Goal: Information Seeking & Learning: Learn about a topic

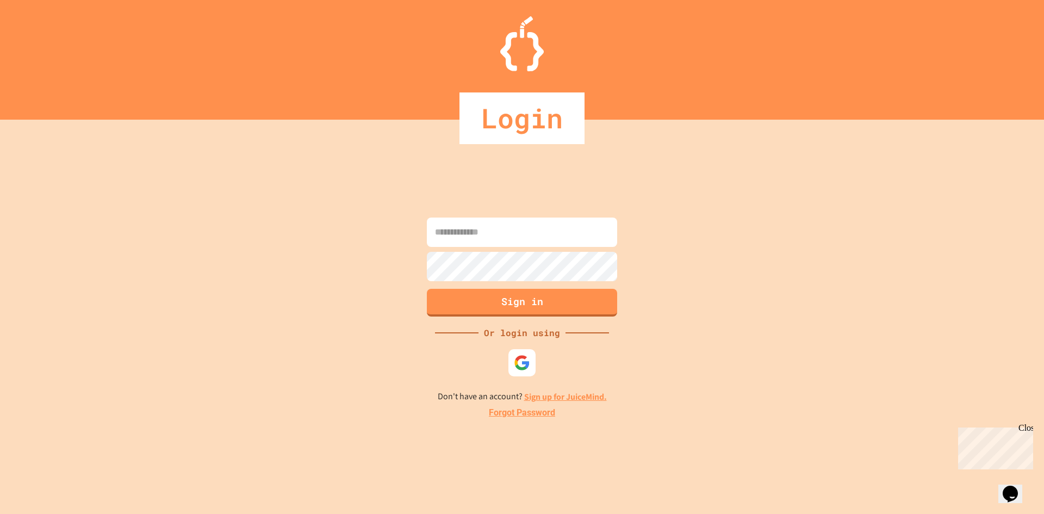
click at [441, 241] on input at bounding box center [522, 231] width 190 height 29
type input "**********"
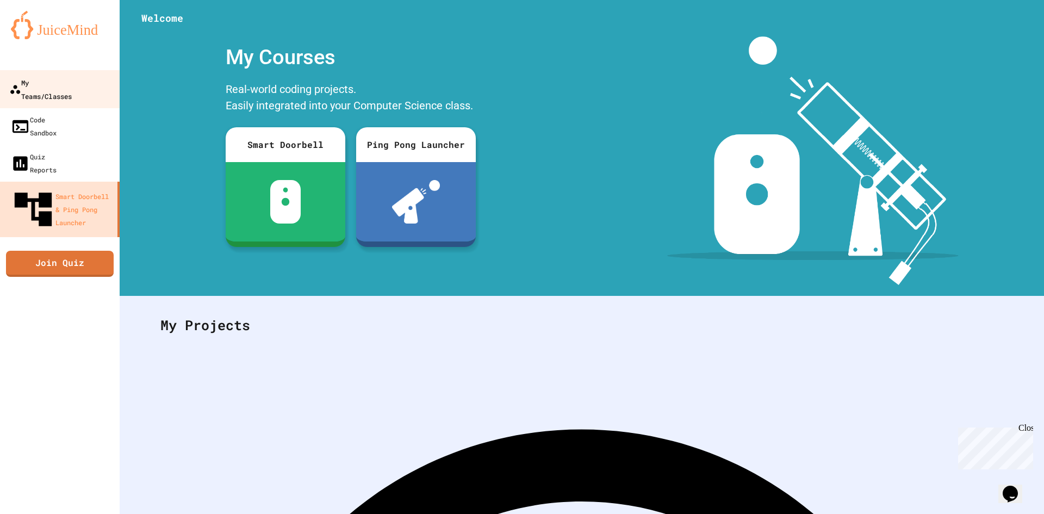
click at [42, 74] on link "My Teams/Classes" at bounding box center [59, 89] width 123 height 38
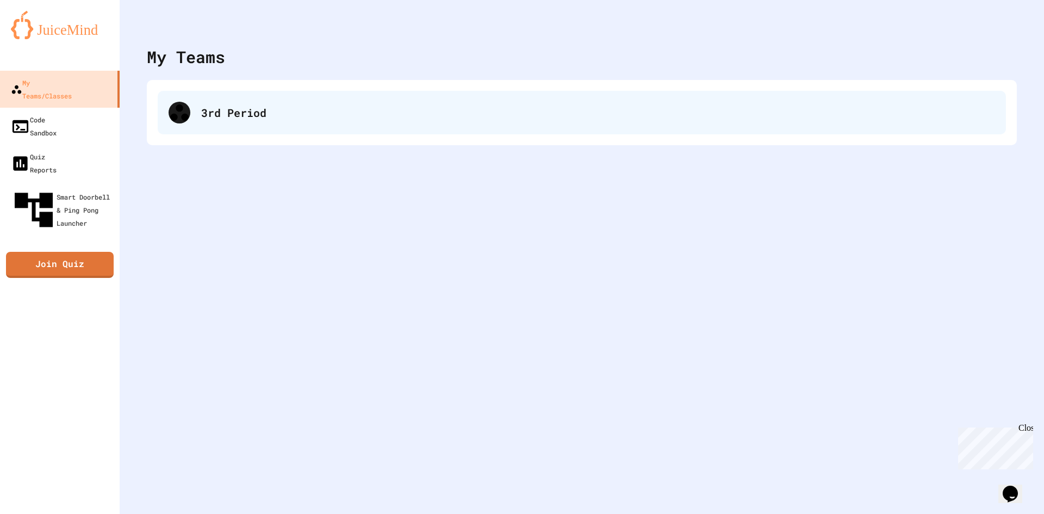
click at [262, 134] on div "3rd Period" at bounding box center [582, 112] width 848 height 43
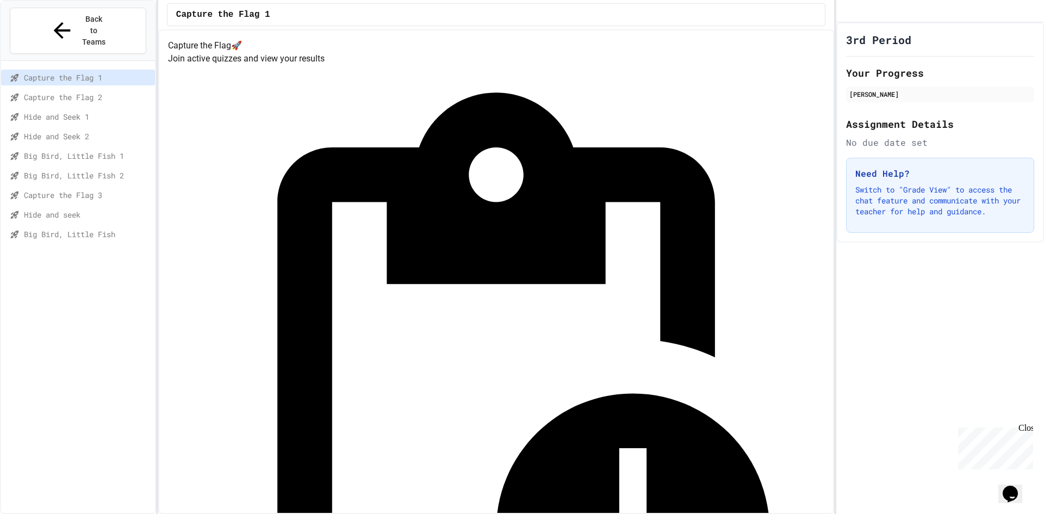
click at [92, 91] on span "Capture the Flag 2" at bounding box center [87, 96] width 127 height 11
click at [127, 189] on span "Capture the Flag 3" at bounding box center [87, 194] width 127 height 11
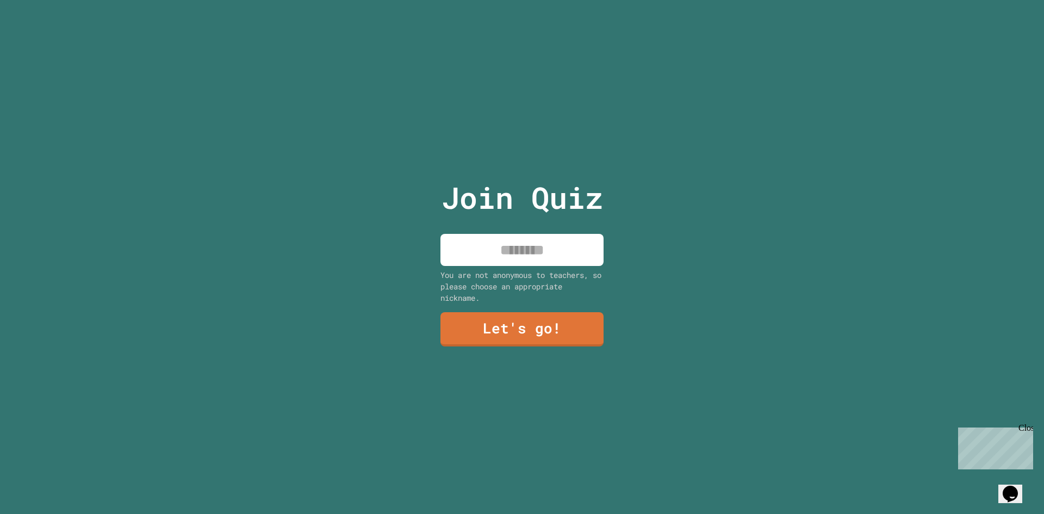
click at [466, 244] on input at bounding box center [521, 250] width 163 height 32
type input "********"
click at [516, 321] on link "Let's go!" at bounding box center [522, 328] width 158 height 36
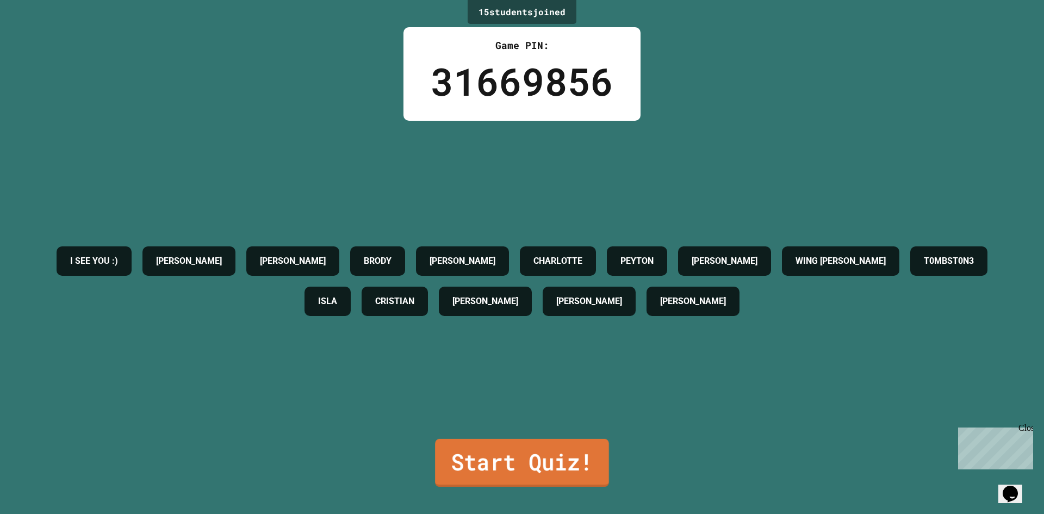
click at [503, 455] on link "Start Quiz!" at bounding box center [522, 463] width 174 height 48
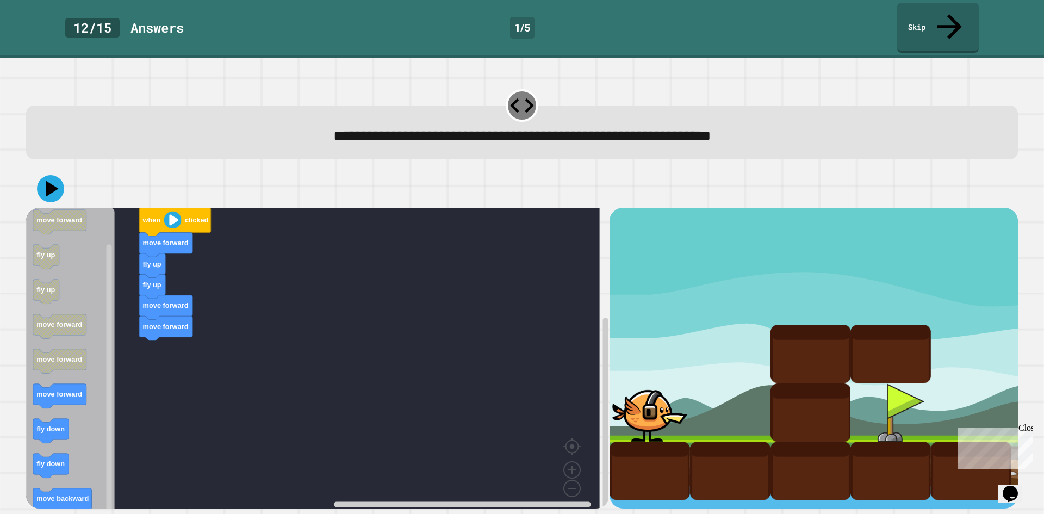
click at [157, 339] on div "when clicked move forward fly up fly up move forward move forward when clicked …" at bounding box center [317, 358] width 583 height 301
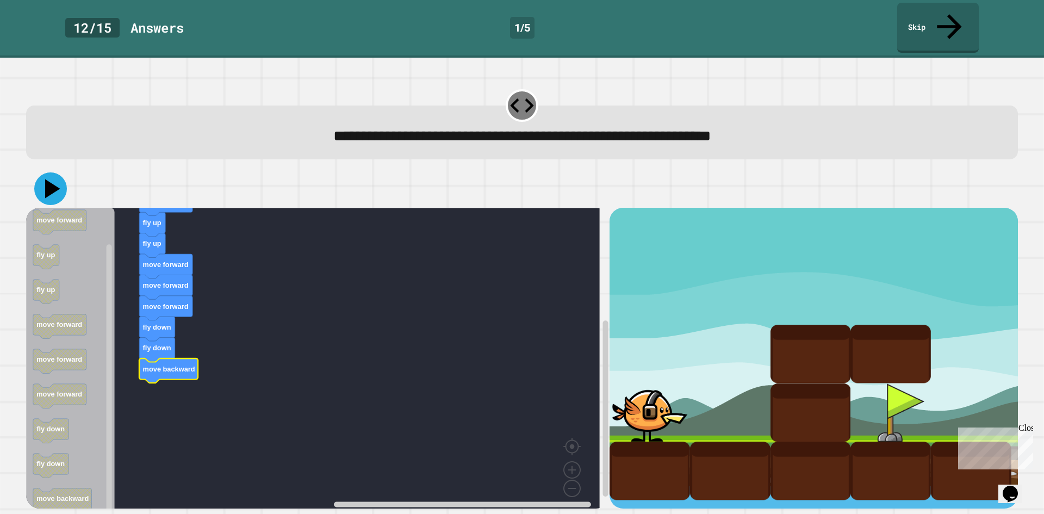
click at [48, 179] on icon at bounding box center [52, 188] width 15 height 19
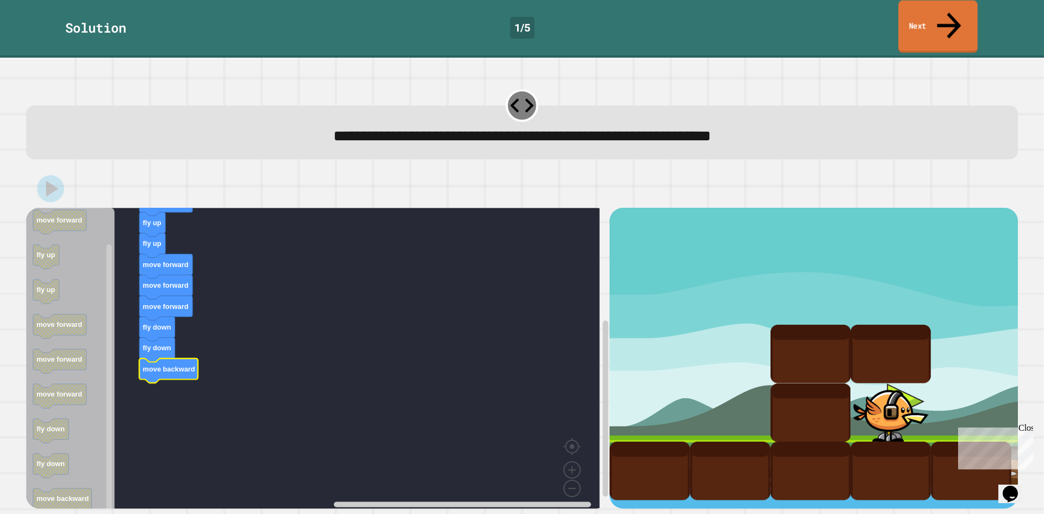
click at [942, 16] on link "Next" at bounding box center [937, 27] width 79 height 53
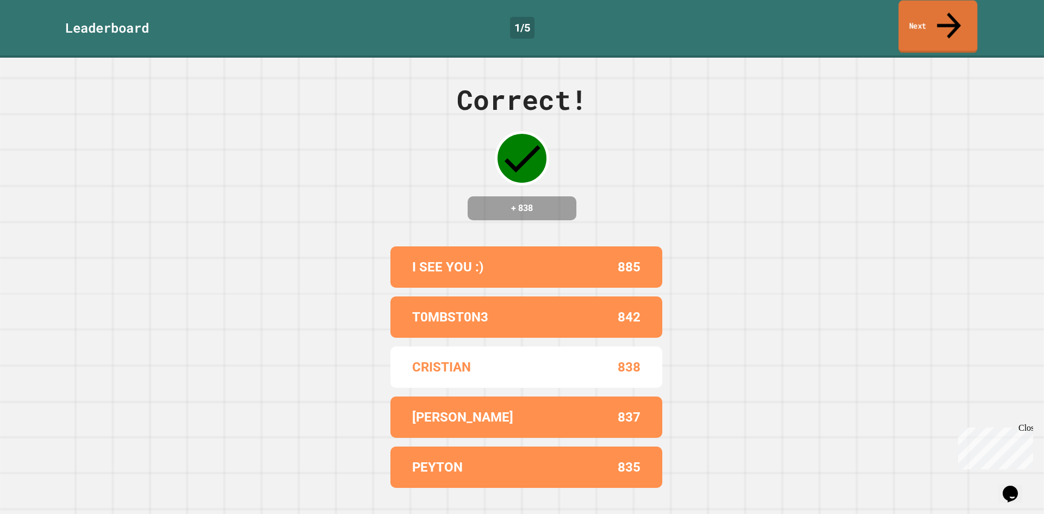
click at [924, 10] on link "Next" at bounding box center [937, 27] width 79 height 53
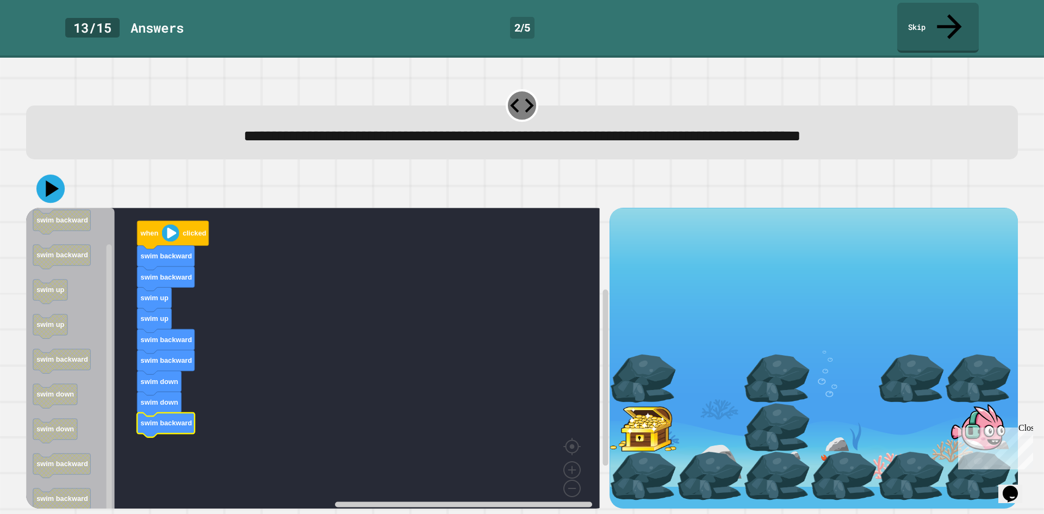
click at [61, 174] on icon at bounding box center [50, 188] width 28 height 28
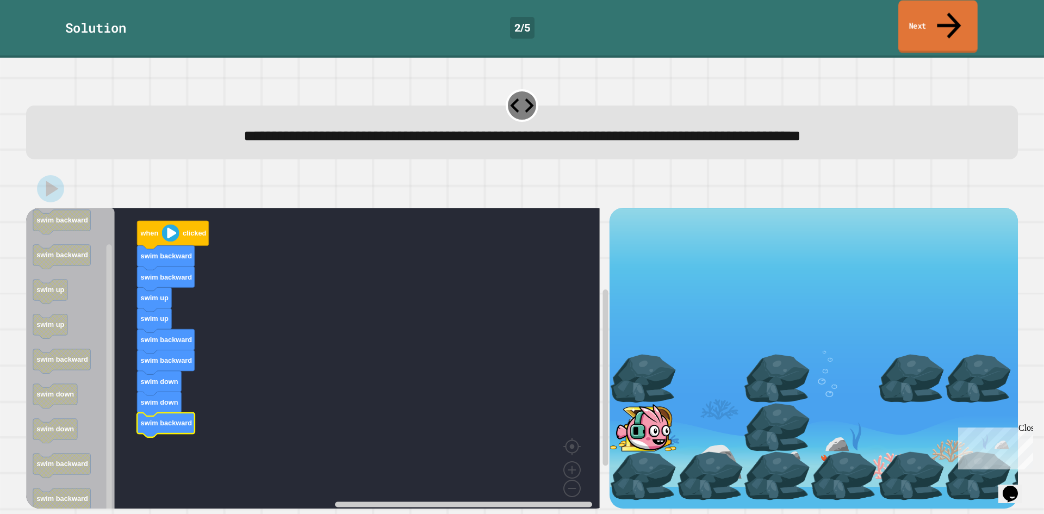
click at [922, 13] on link "Next" at bounding box center [937, 27] width 79 height 53
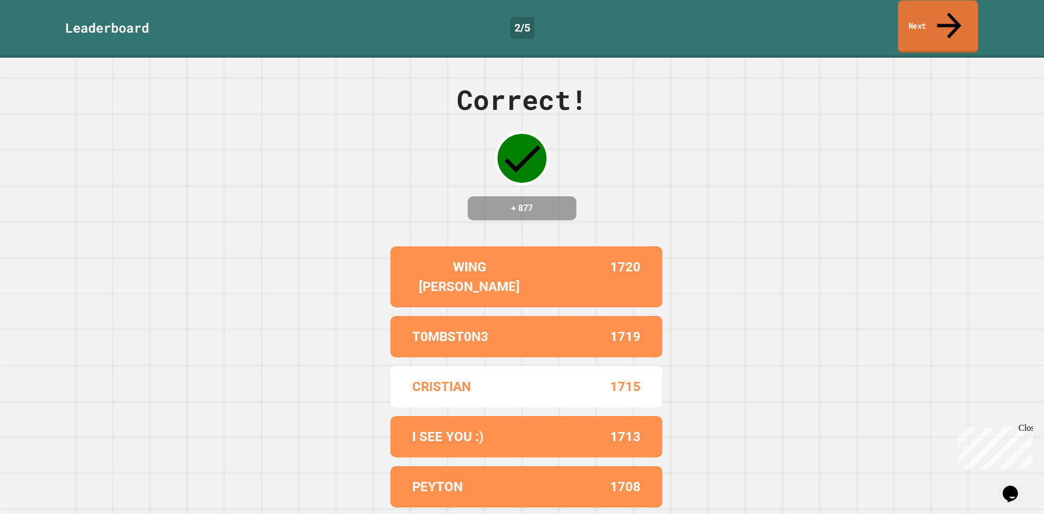
click at [918, 18] on link "Next" at bounding box center [937, 27] width 80 height 53
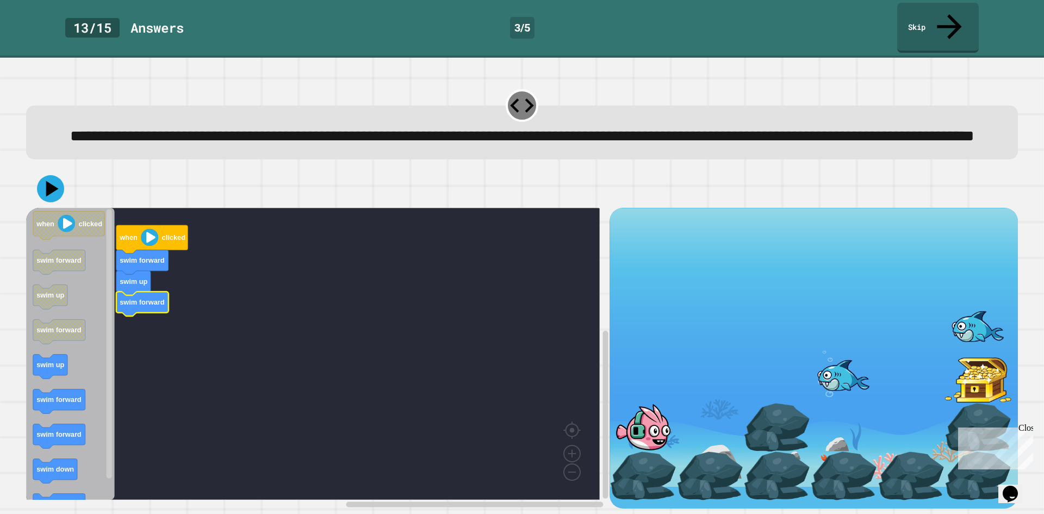
click at [39, 379] on icon "when clicked swim forward swim up swim forward swim up swim forward swim forwar…" at bounding box center [70, 354] width 89 height 292
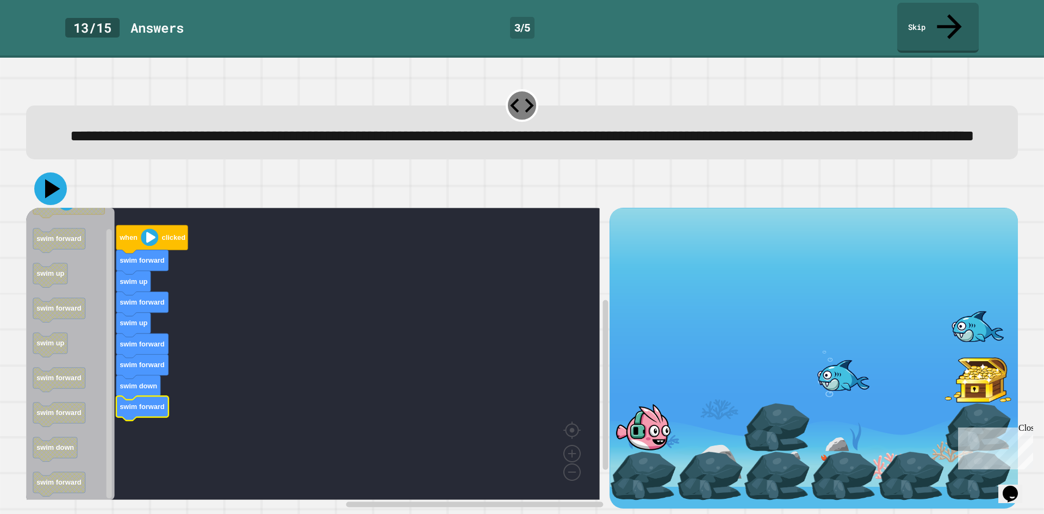
click at [48, 184] on icon at bounding box center [50, 188] width 33 height 33
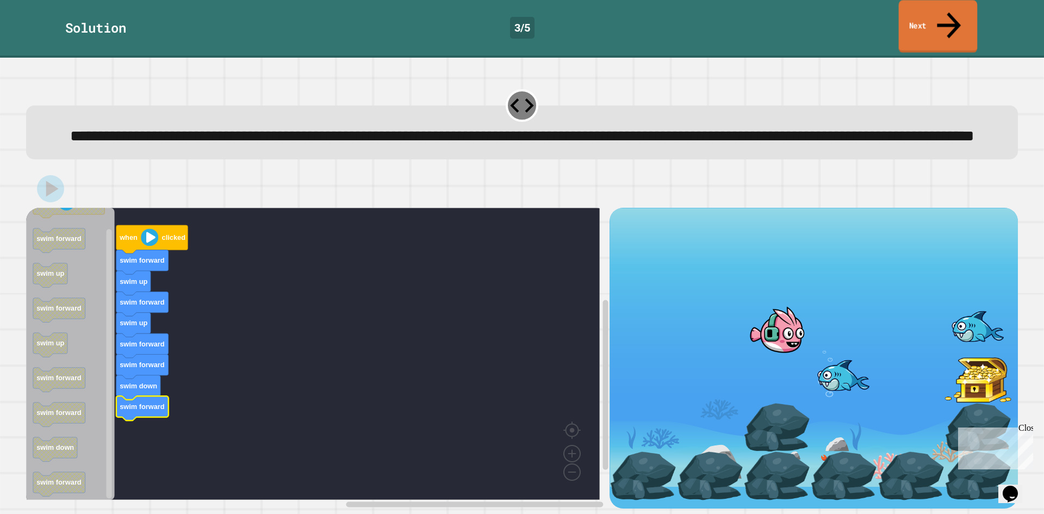
click at [940, 16] on link "Next" at bounding box center [937, 26] width 79 height 53
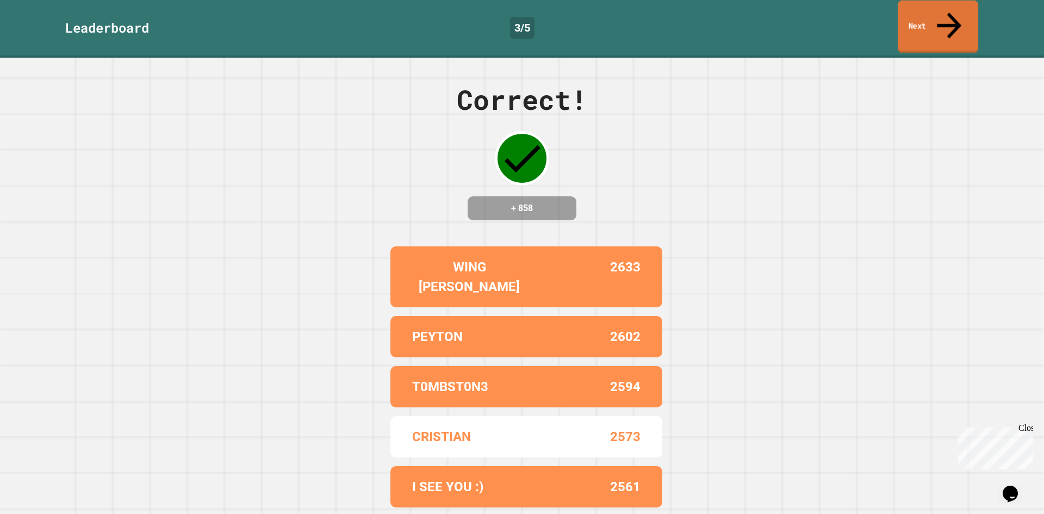
click at [906, 21] on link "Next" at bounding box center [937, 27] width 80 height 53
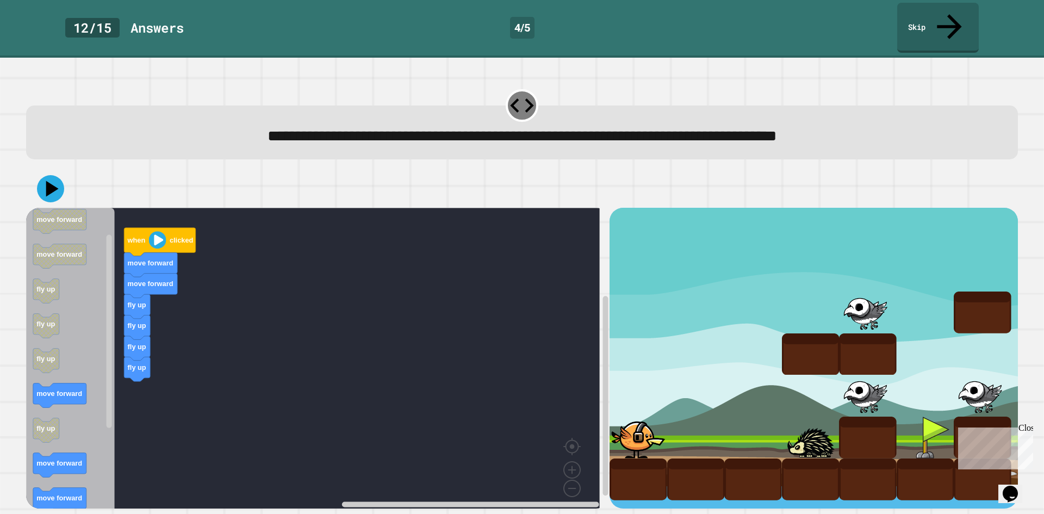
click at [99, 382] on icon "when clicked move forward move forward fly up fly up fly up move forward fly up…" at bounding box center [70, 362] width 89 height 308
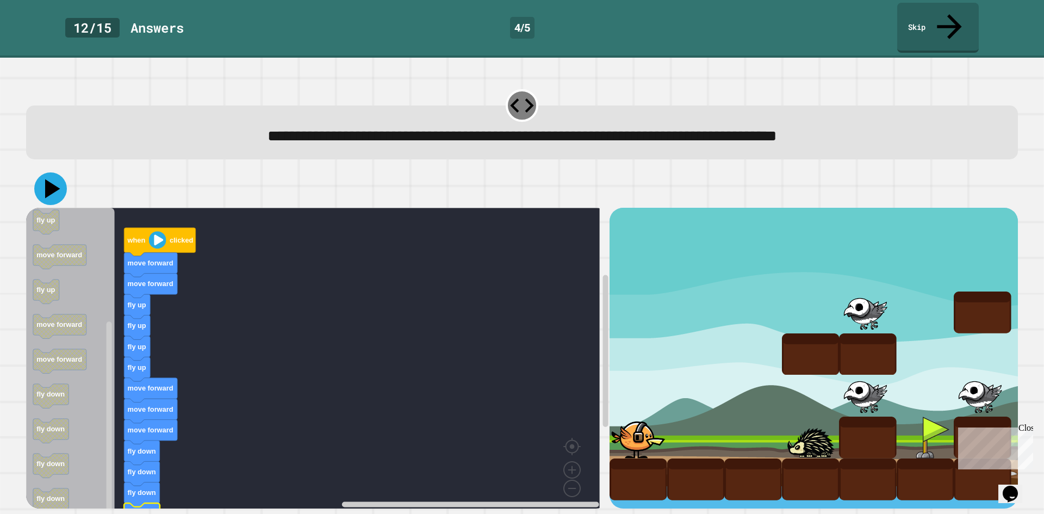
click at [52, 179] on icon at bounding box center [52, 188] width 15 height 19
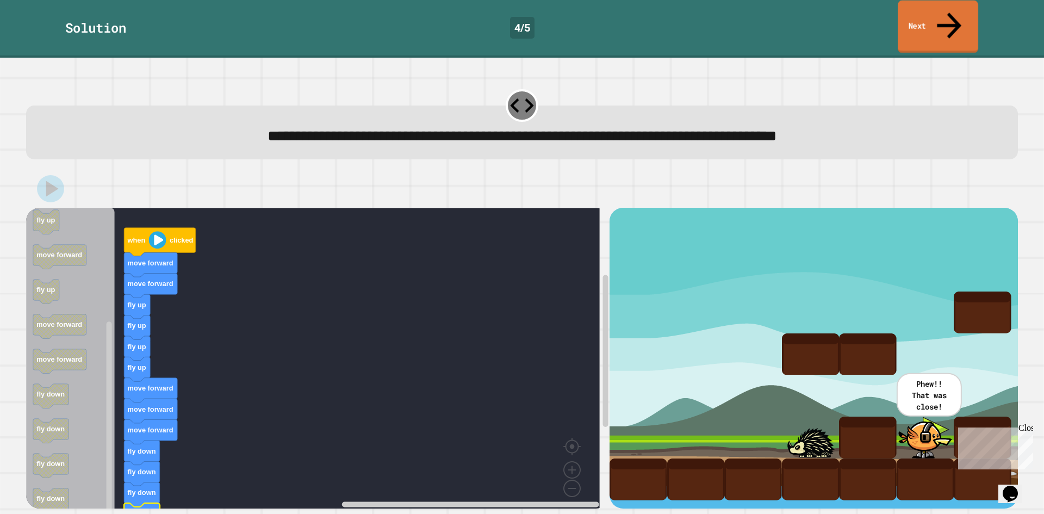
click at [916, 23] on link "Next" at bounding box center [937, 27] width 80 height 53
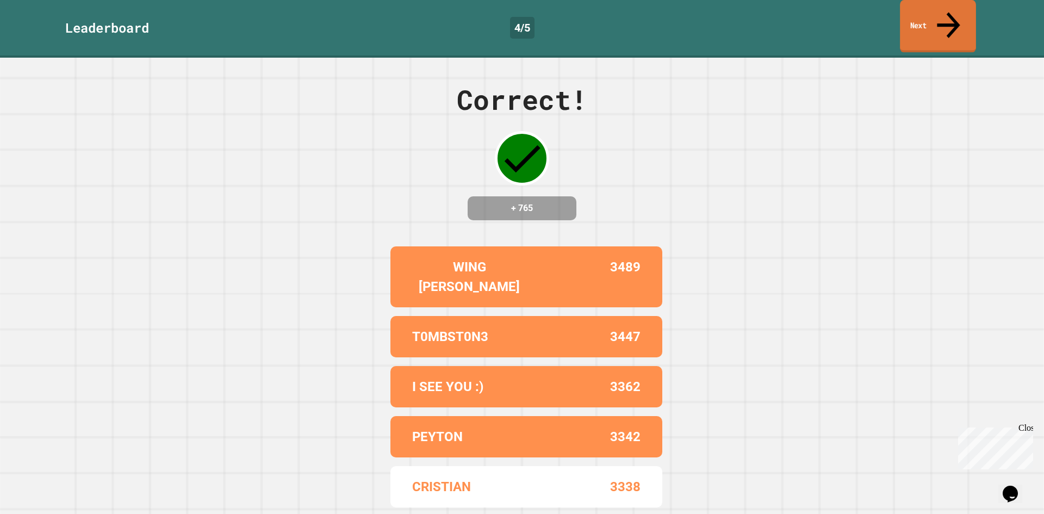
click at [921, 13] on link "Next" at bounding box center [938, 26] width 76 height 53
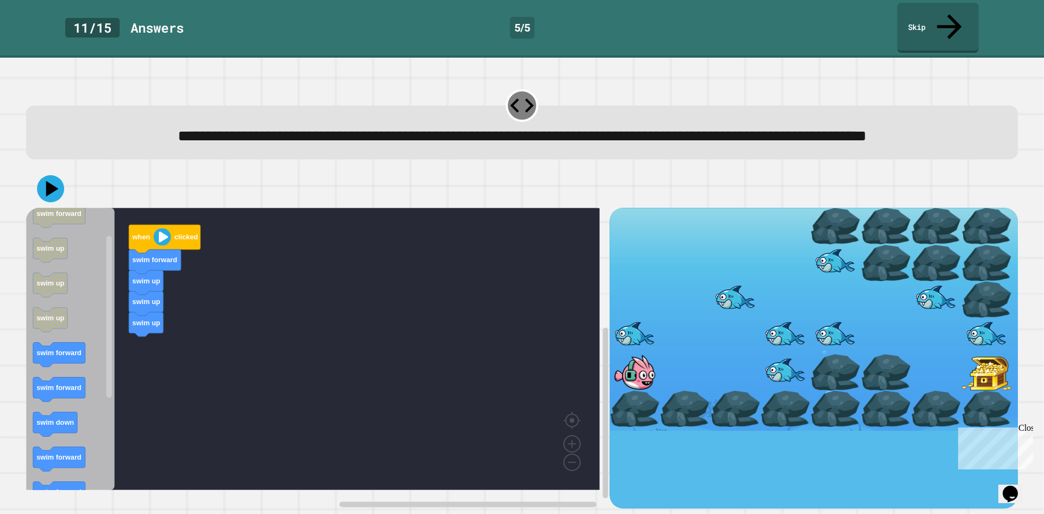
click at [107, 359] on div "when clicked swim forward swim up swim up swim up when clicked swim forward swi…" at bounding box center [317, 358] width 583 height 301
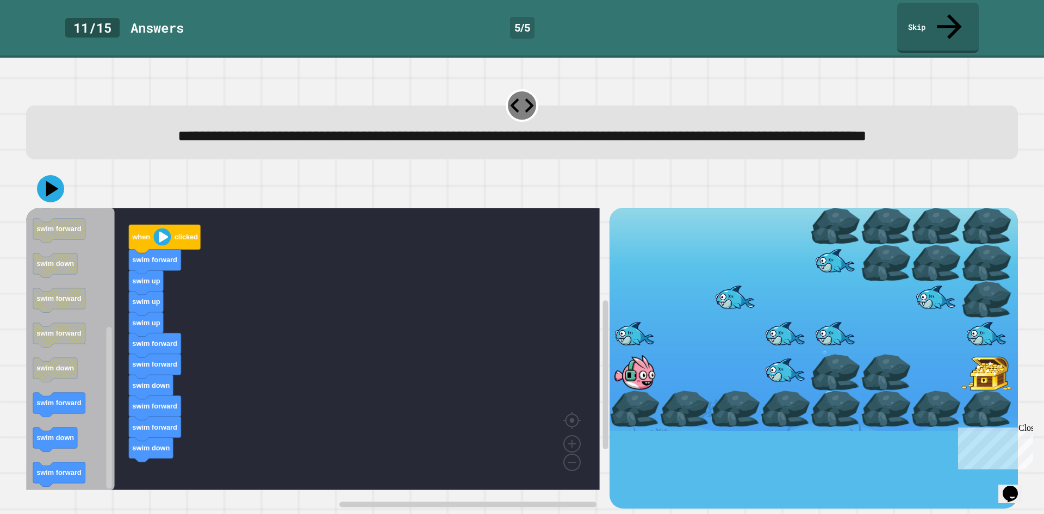
click at [103, 359] on icon "when clicked swim forward swim up swim up swim up swim forward swim forward swi…" at bounding box center [70, 349] width 89 height 282
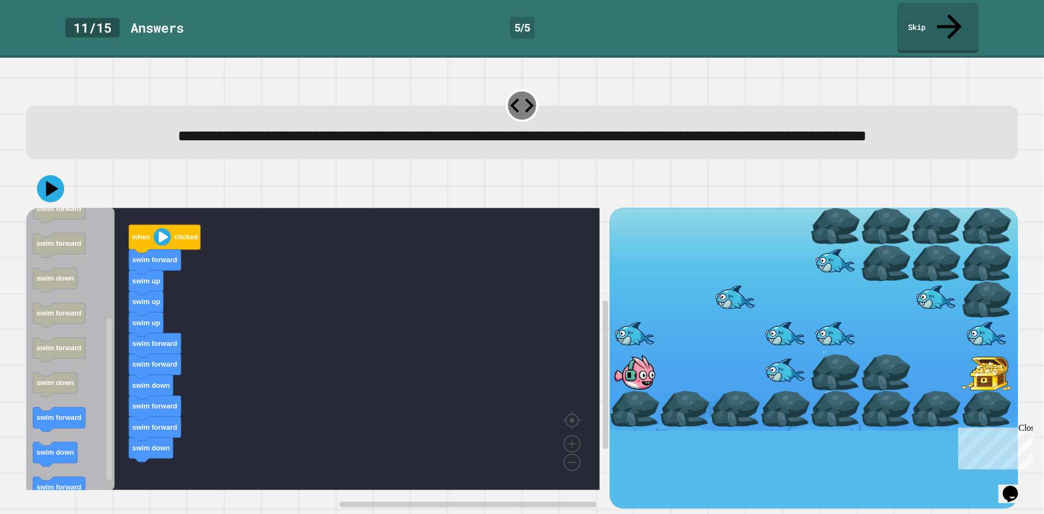
click at [91, 386] on icon "when clicked swim forward swim up swim up swim up swim forward swim forward swi…" at bounding box center [70, 349] width 89 height 282
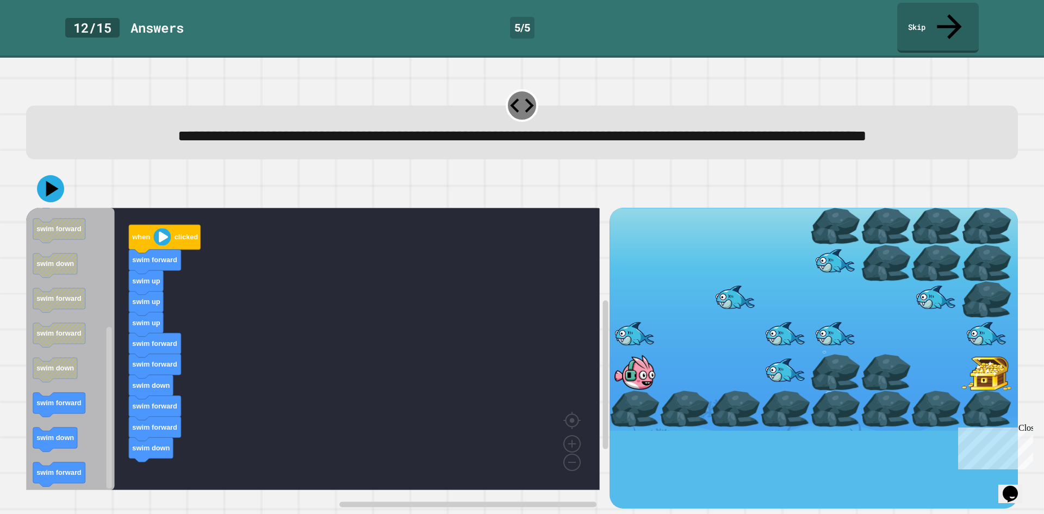
click at [66, 374] on g "when clicked swim forward swim up swim up swim up swim forward swim forward swi…" at bounding box center [69, 246] width 72 height 480
click at [63, 477] on text "swim forward" at bounding box center [58, 473] width 45 height 8
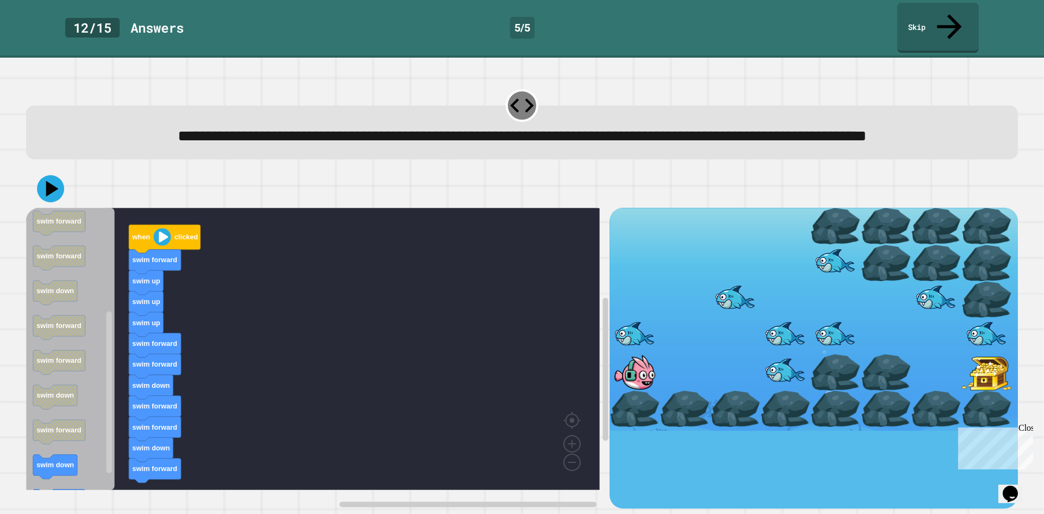
click at [91, 408] on icon "when clicked swim forward swim up swim up swim up swim forward swim forward swi…" at bounding box center [70, 349] width 89 height 282
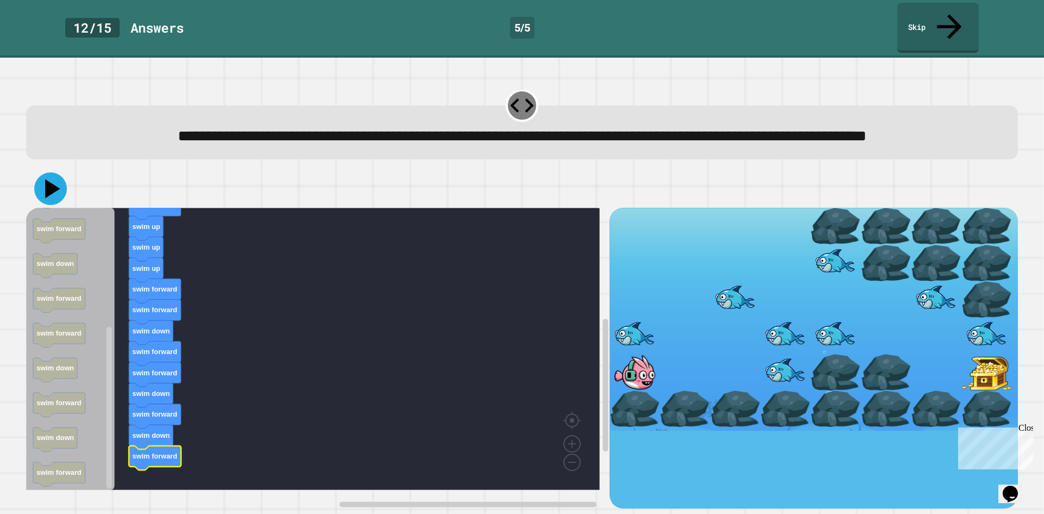
click at [43, 188] on icon at bounding box center [50, 188] width 33 height 33
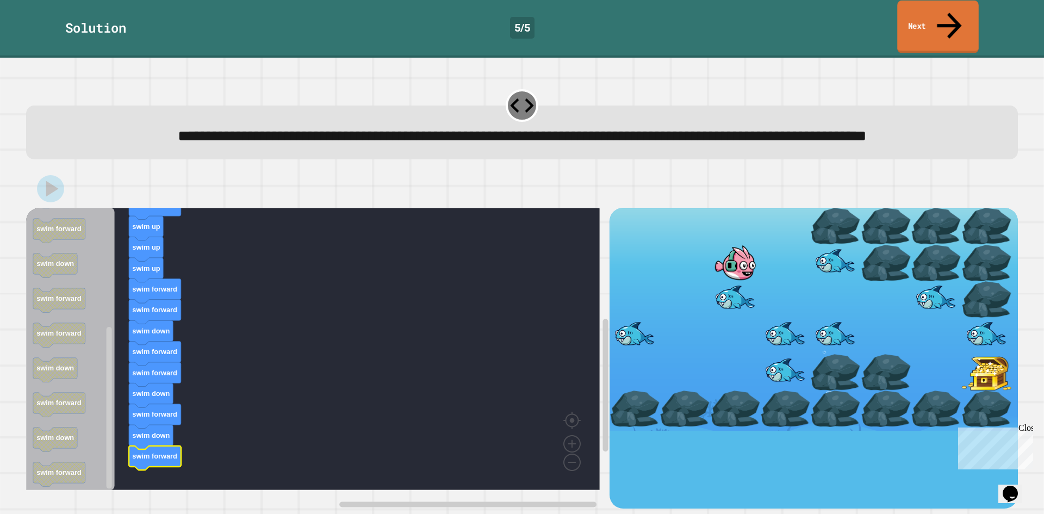
click at [921, 14] on link "Next" at bounding box center [938, 27] width 82 height 53
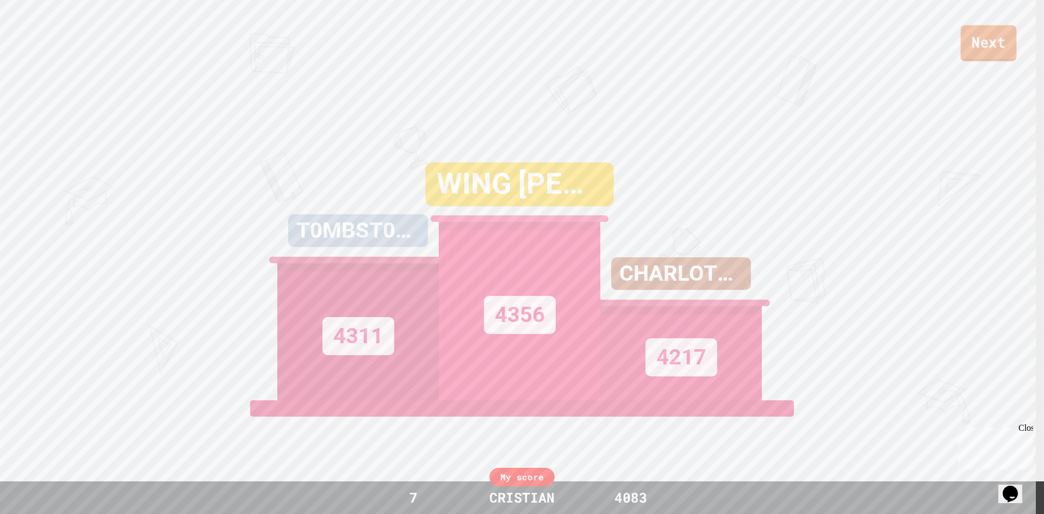
click at [973, 40] on link "Next" at bounding box center [988, 43] width 56 height 36
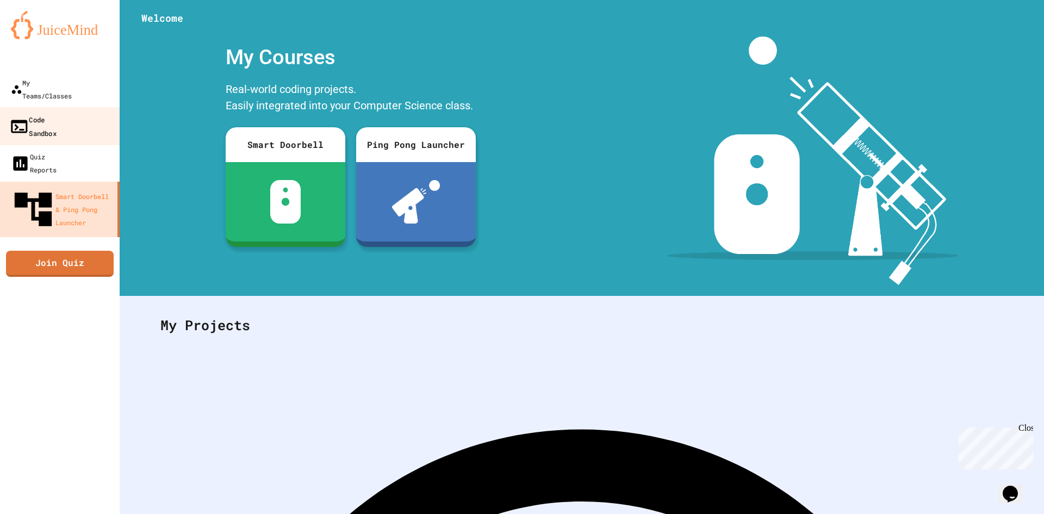
click at [79, 107] on link "Code Sandbox" at bounding box center [59, 126] width 123 height 38
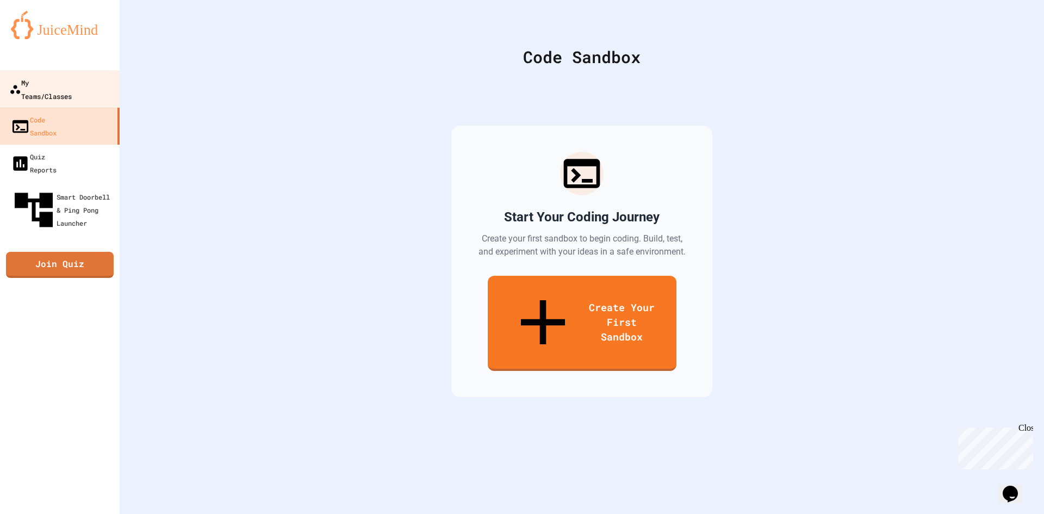
click at [80, 92] on link "My Teams/Classes" at bounding box center [59, 89] width 123 height 38
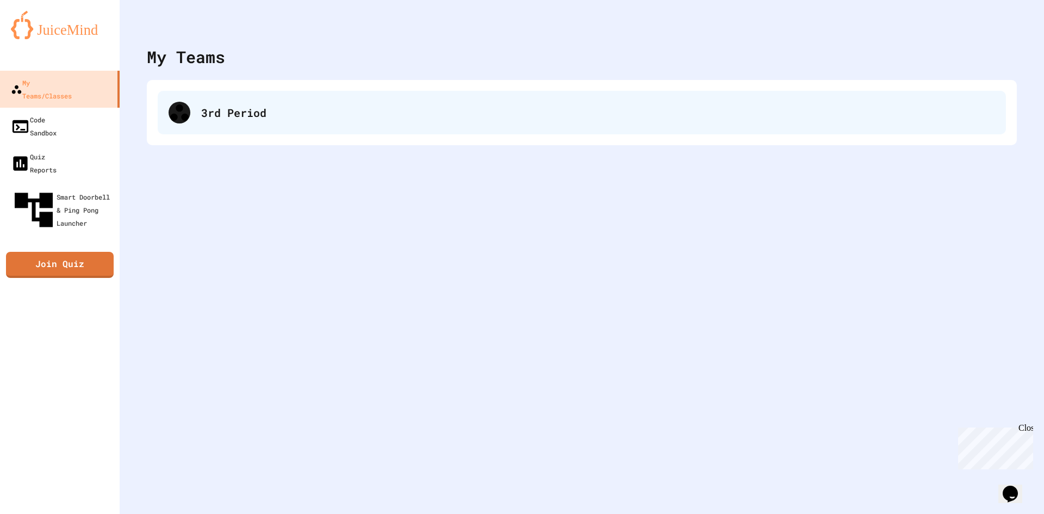
click at [279, 105] on div "3rd Period" at bounding box center [598, 112] width 794 height 16
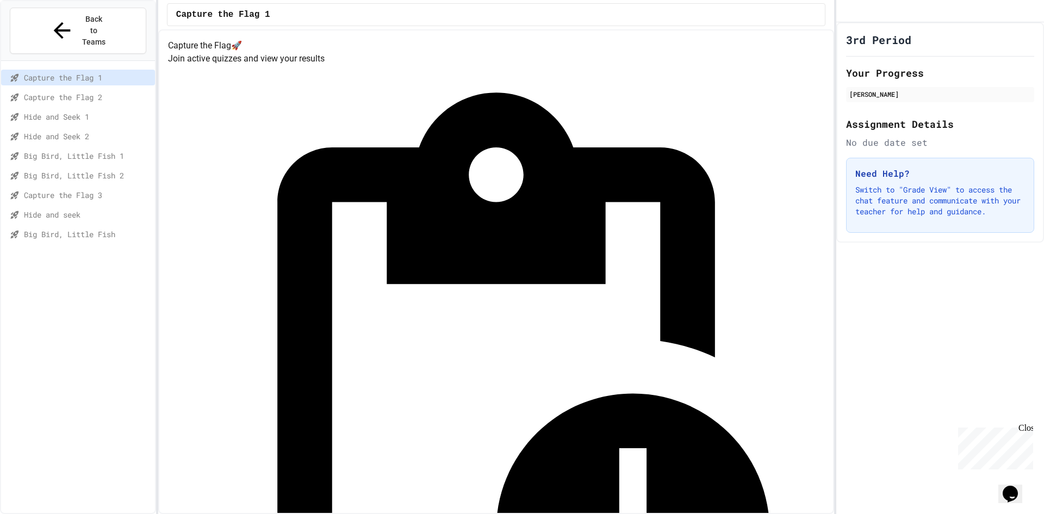
click at [88, 209] on span "Hide and seek" at bounding box center [87, 214] width 127 height 11
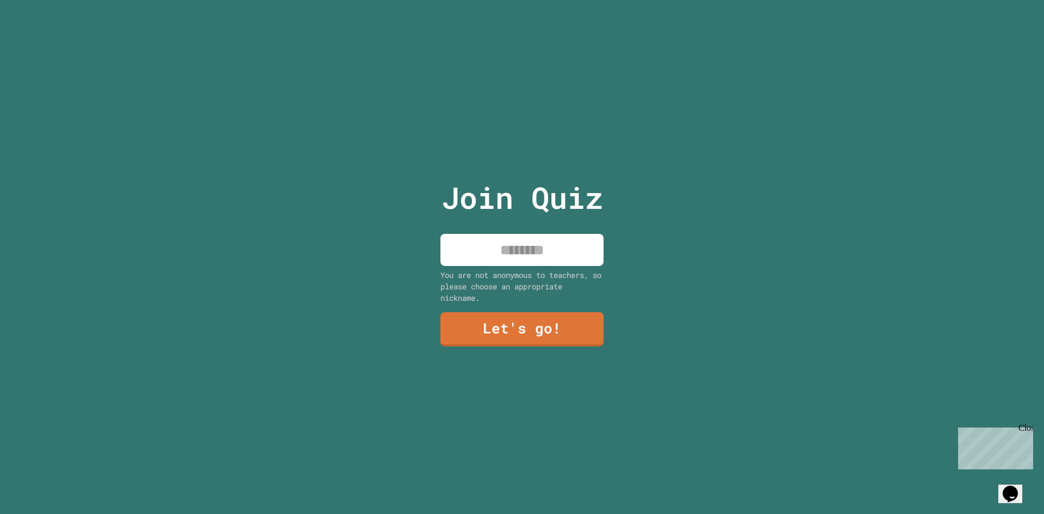
click at [465, 257] on input at bounding box center [521, 250] width 163 height 32
type input "********"
click at [513, 317] on link "Let's go!" at bounding box center [522, 328] width 158 height 36
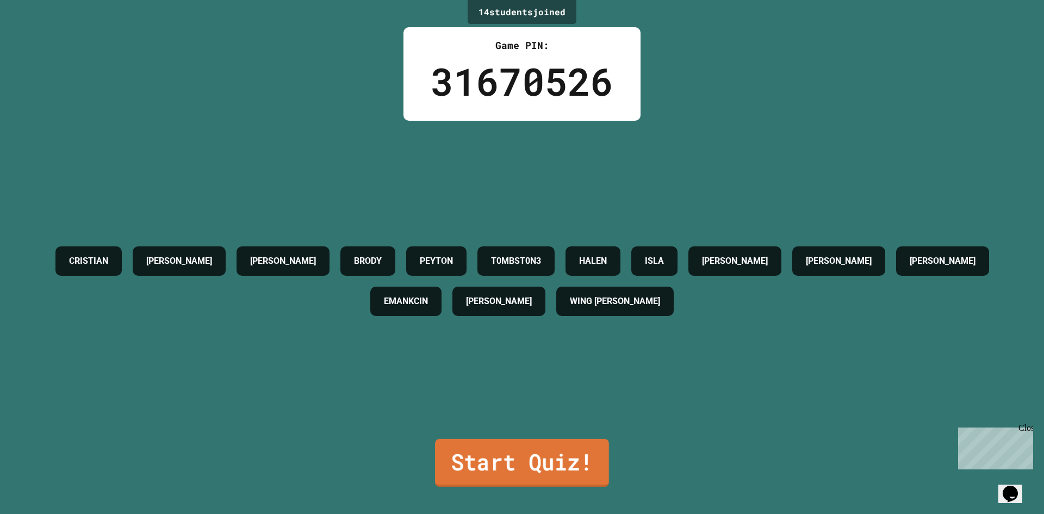
click at [483, 473] on link "Start Quiz!" at bounding box center [522, 463] width 174 height 48
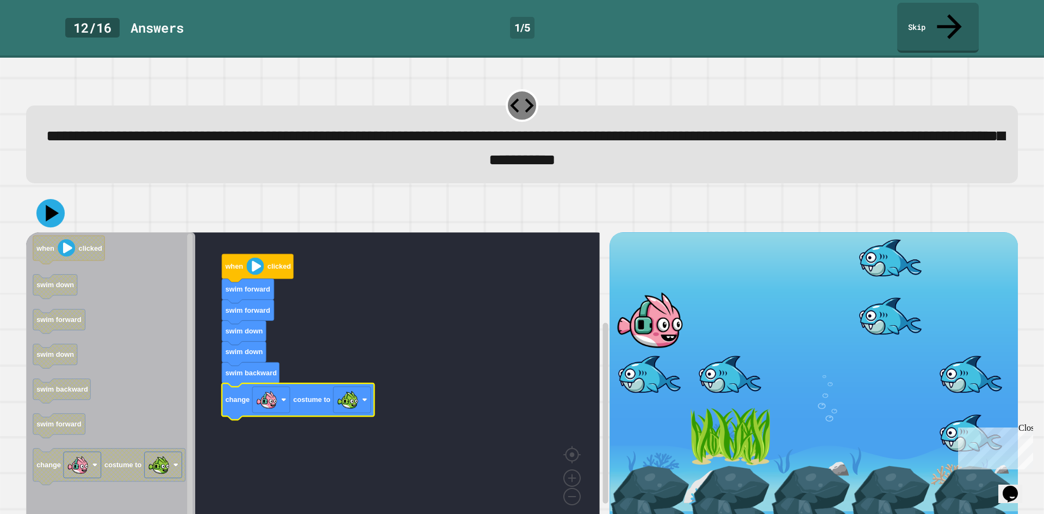
click at [51, 203] on icon at bounding box center [50, 212] width 28 height 28
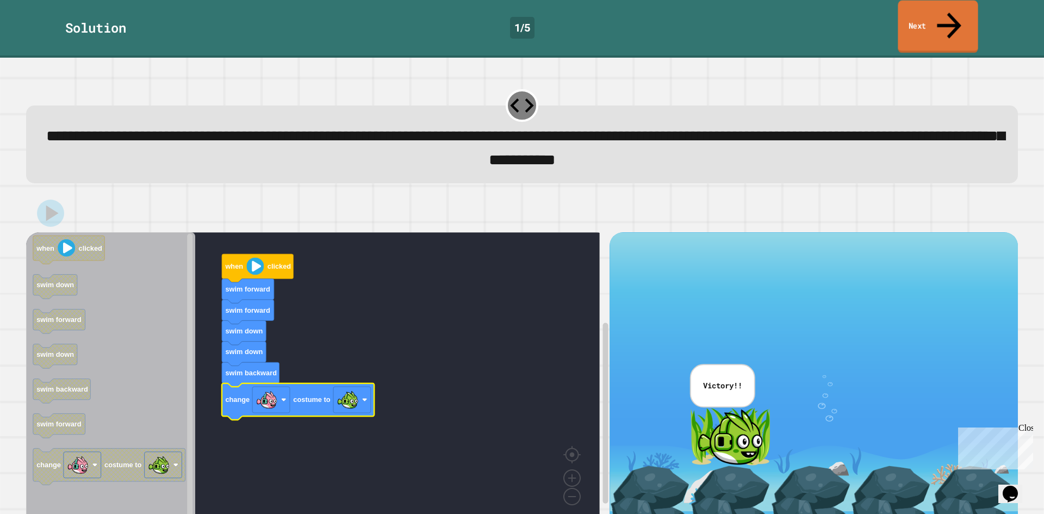
click at [900, 5] on link "Next" at bounding box center [937, 27] width 80 height 53
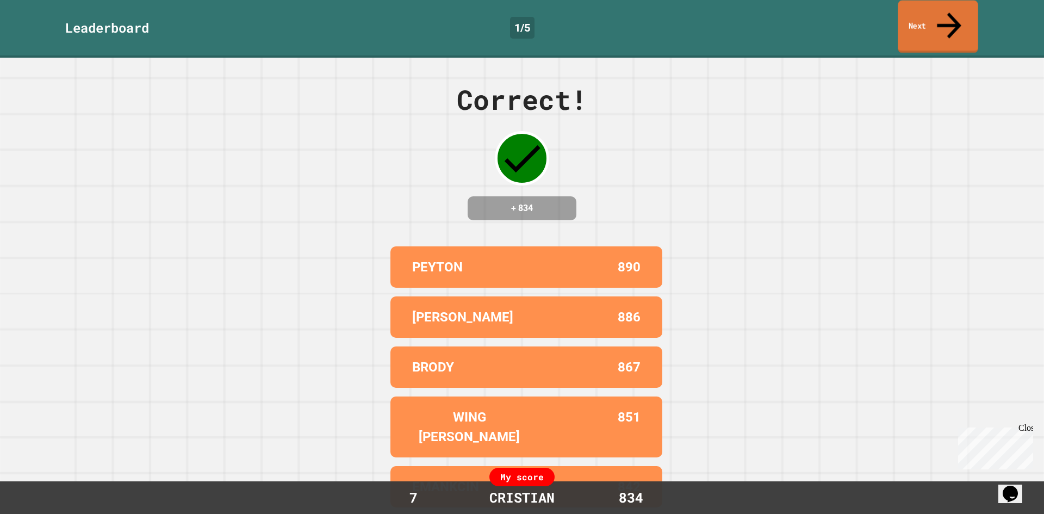
click at [952, 16] on icon at bounding box center [949, 25] width 36 height 39
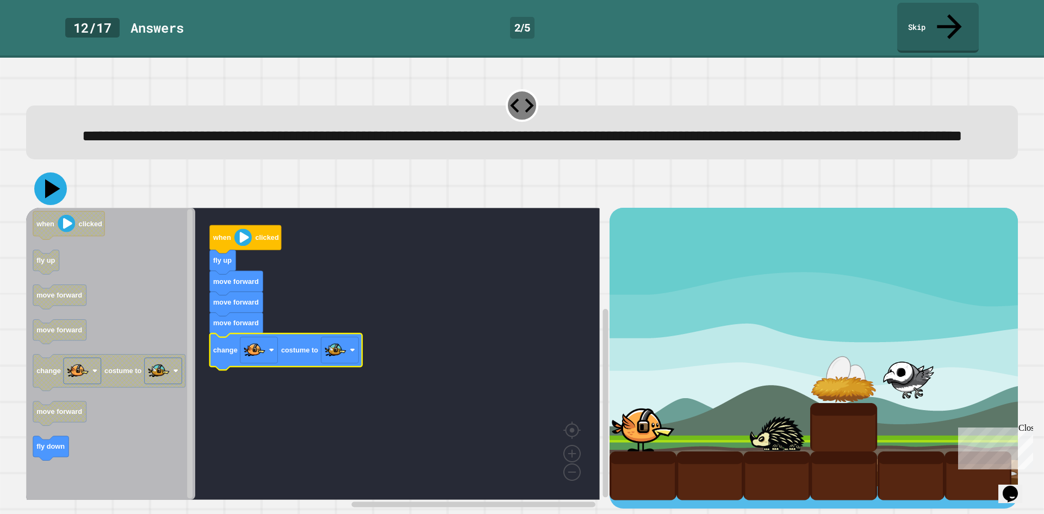
click at [51, 198] on icon at bounding box center [50, 188] width 33 height 33
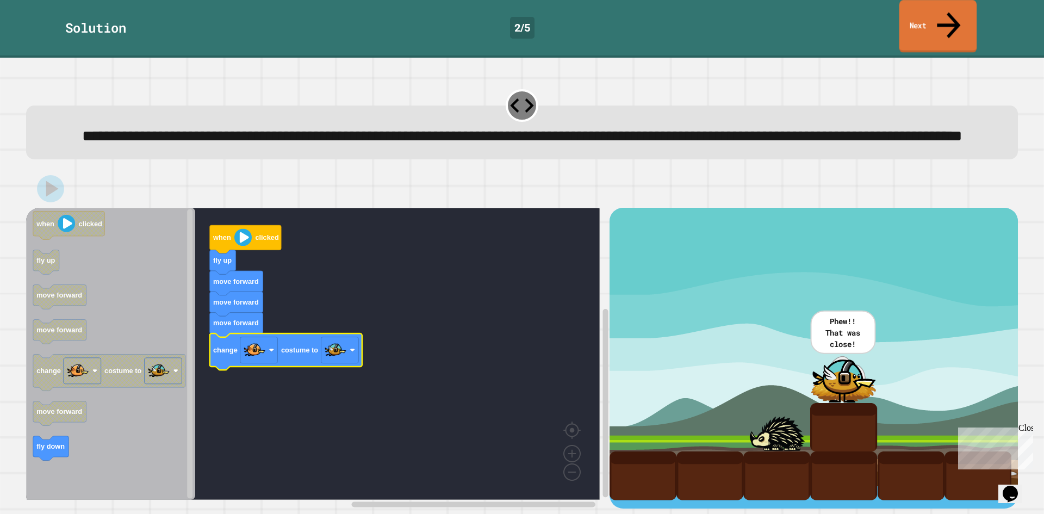
click at [926, 10] on link "Next" at bounding box center [938, 26] width 78 height 53
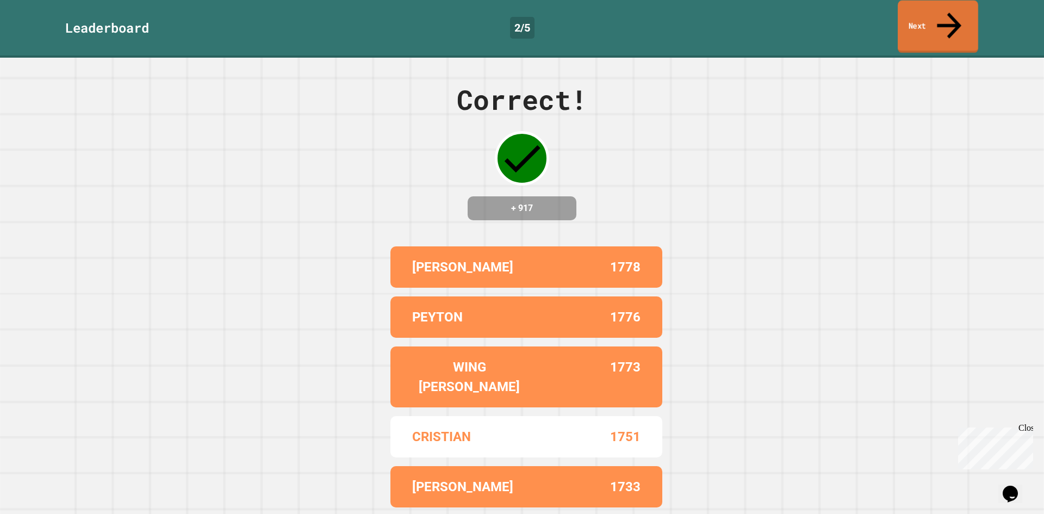
click at [919, 20] on link "Next" at bounding box center [937, 27] width 80 height 53
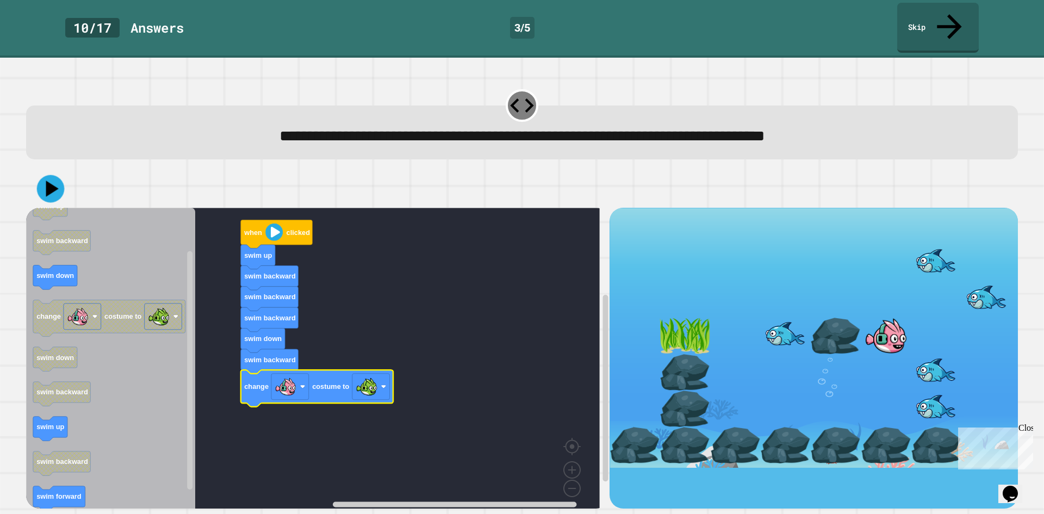
click at [47, 178] on button at bounding box center [51, 189] width 28 height 28
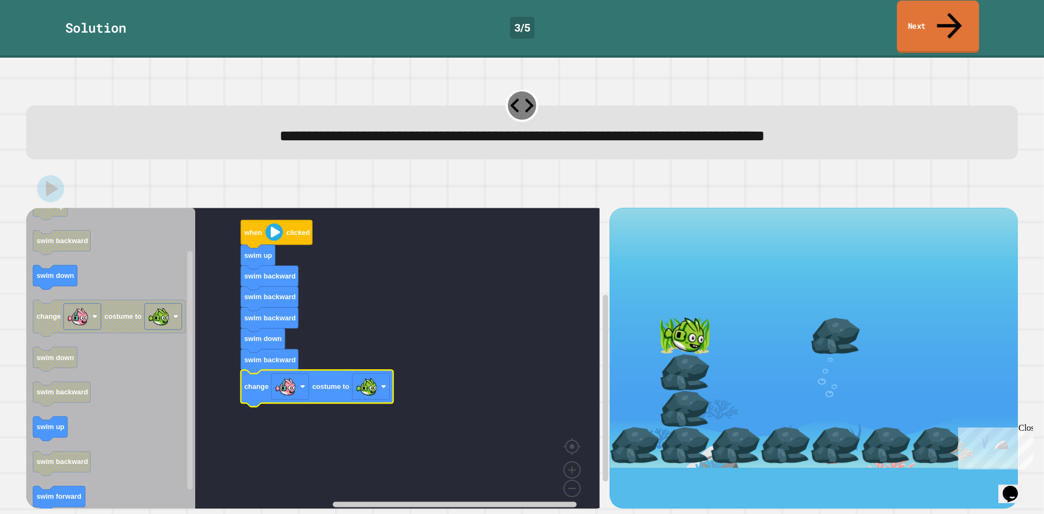
click at [931, 4] on link "Next" at bounding box center [937, 27] width 82 height 53
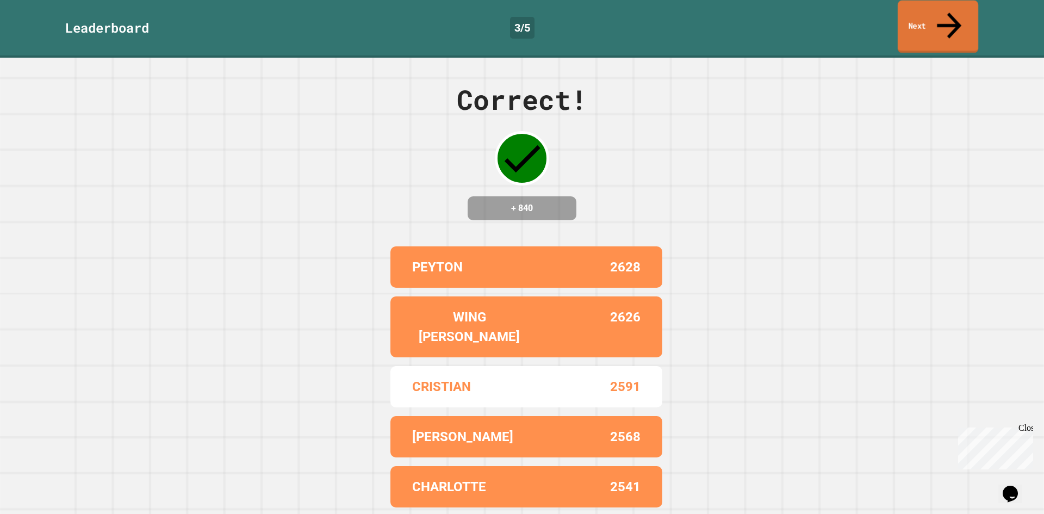
click at [953, 8] on icon at bounding box center [949, 25] width 36 height 39
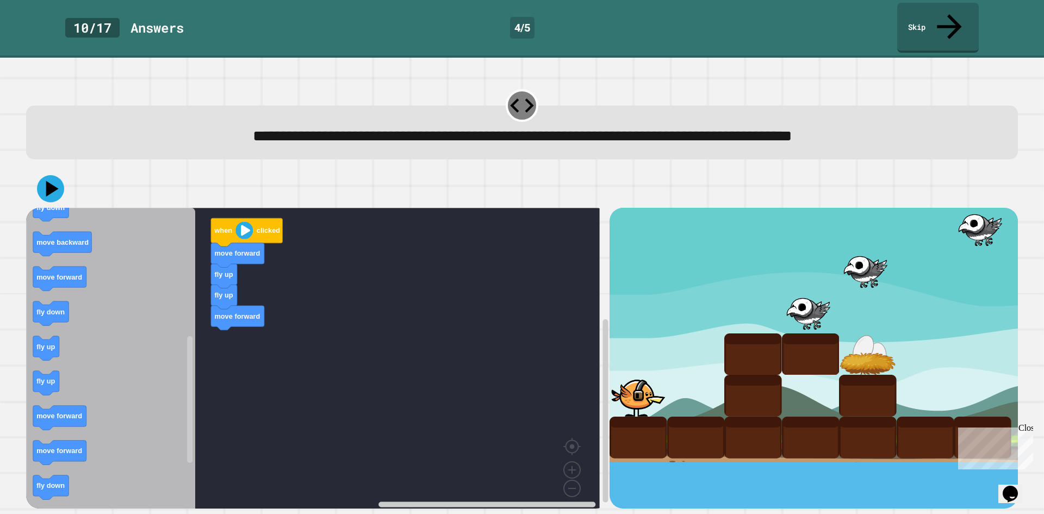
click at [181, 330] on icon "when clicked fly down fly up move forward move backward move forward fly up cha…" at bounding box center [110, 362] width 169 height 308
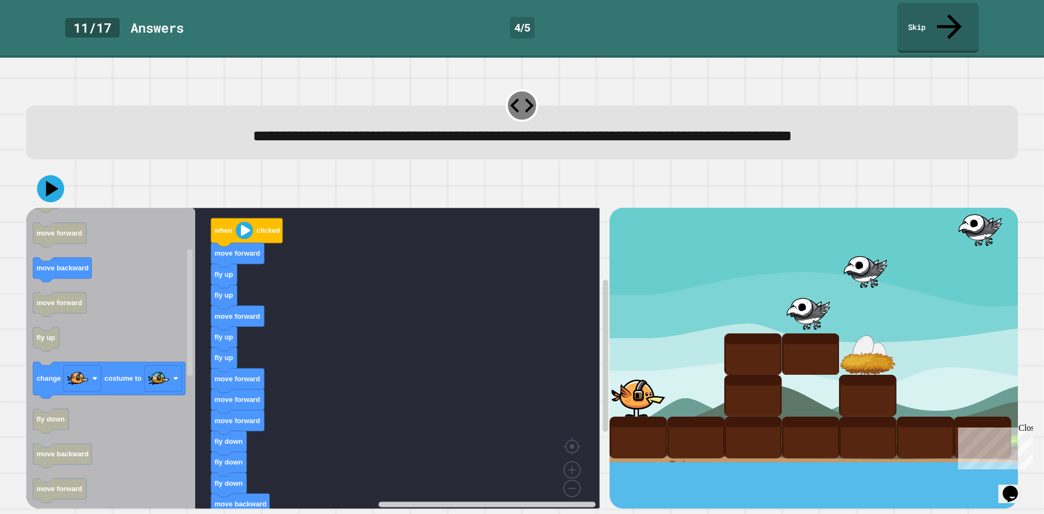
click at [262, 344] on div "when clicked move forward fly up fly up move forward fly up fly up move forward…" at bounding box center [317, 358] width 583 height 301
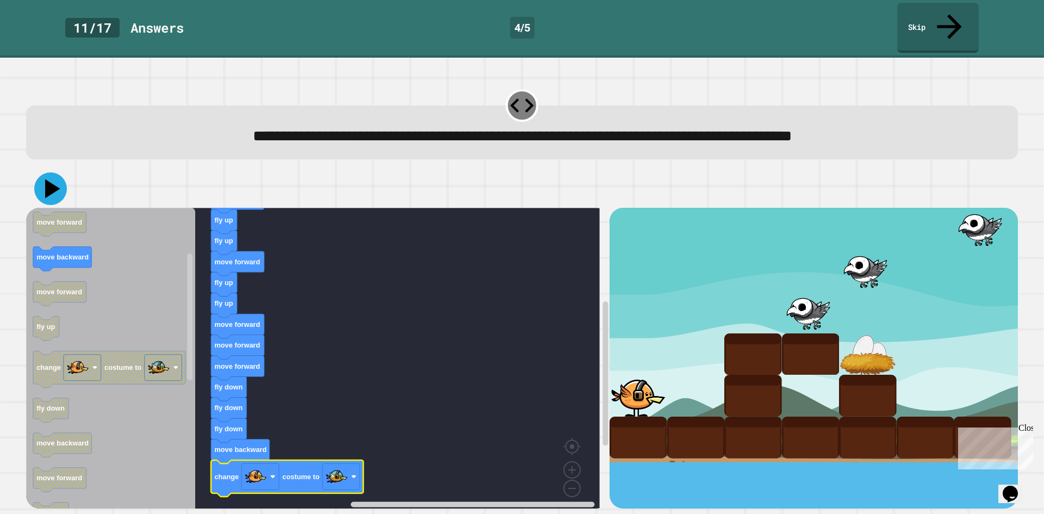
click at [55, 172] on icon at bounding box center [50, 188] width 33 height 33
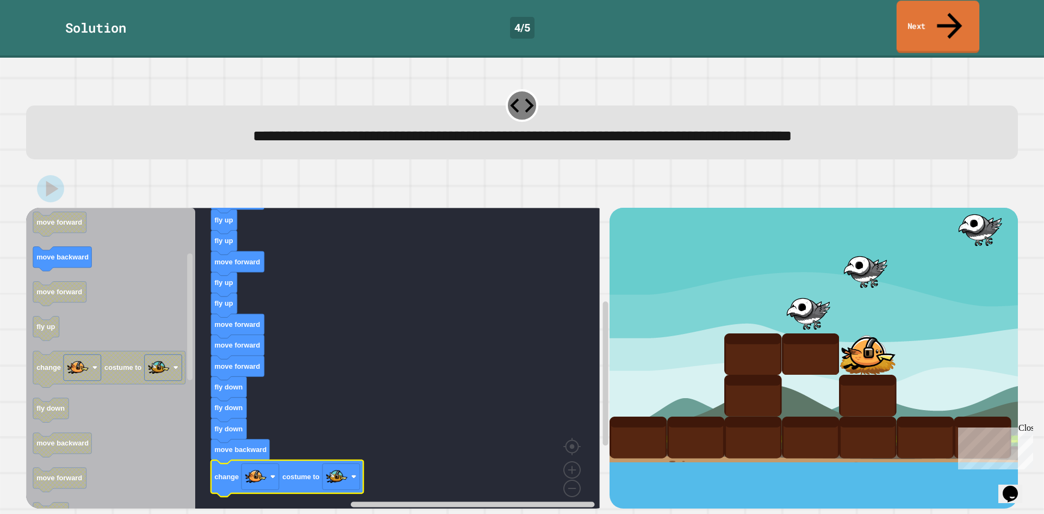
click at [944, 5] on link "Next" at bounding box center [937, 27] width 83 height 53
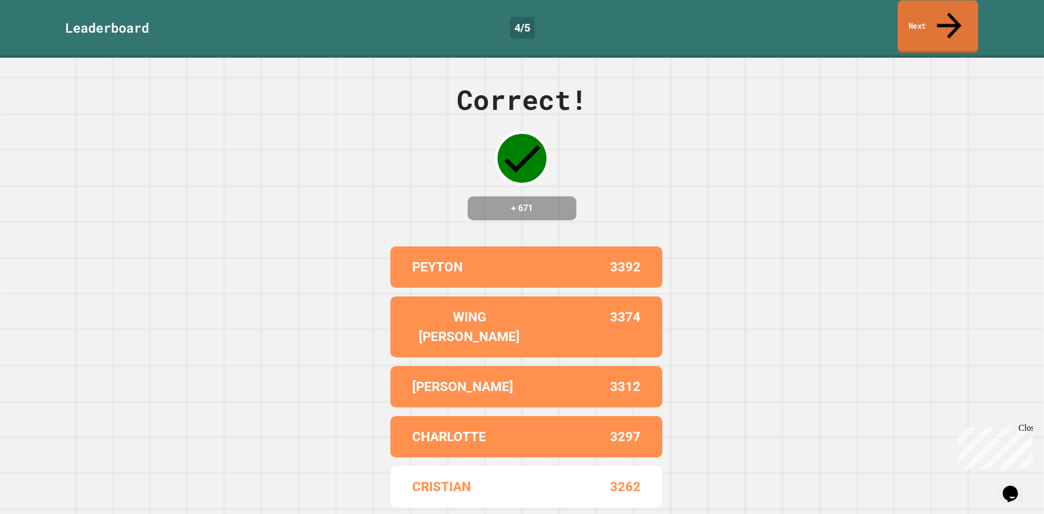
click at [961, 6] on link "Next" at bounding box center [937, 27] width 80 height 53
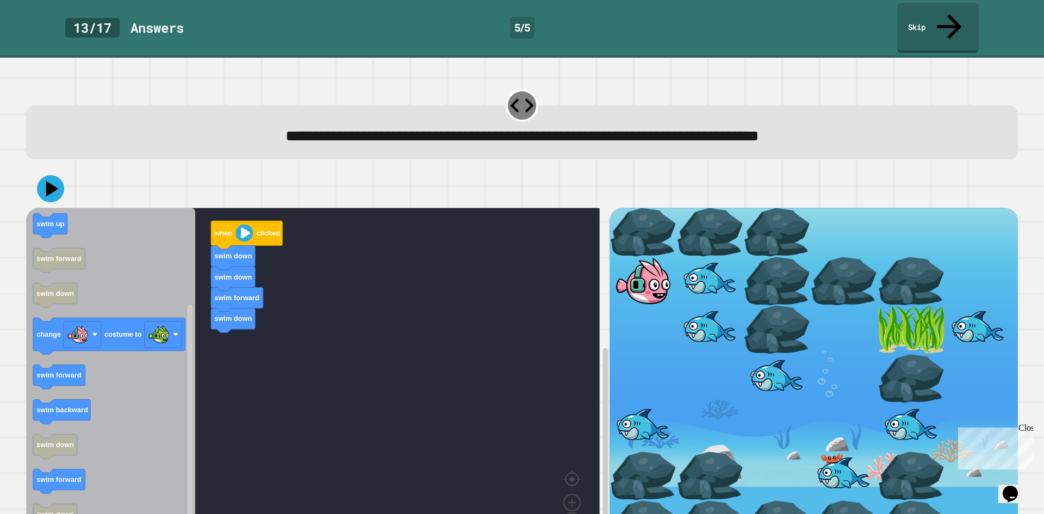
click at [153, 346] on icon "when clicked swim forward swim backward swim up swim up swim forward swim down …" at bounding box center [110, 378] width 169 height 341
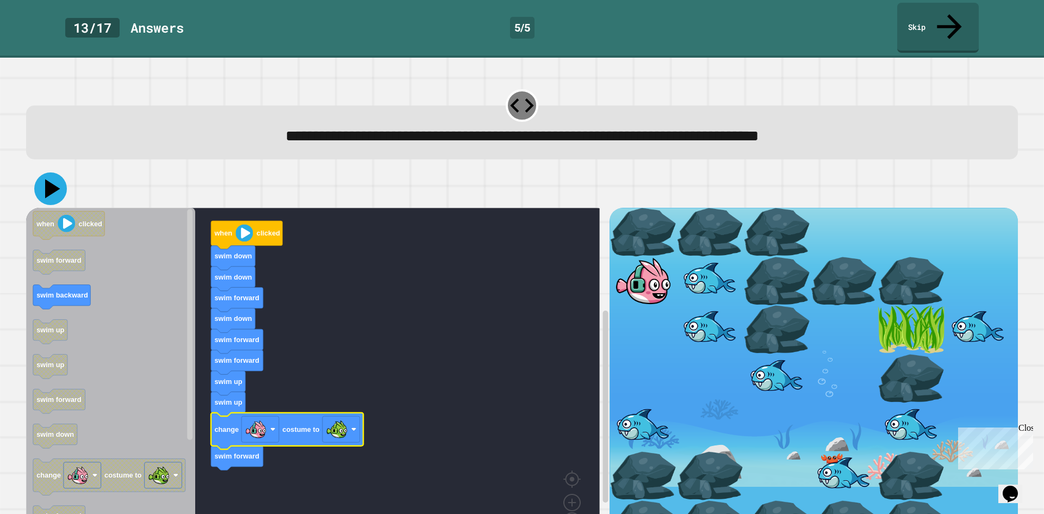
click at [61, 172] on icon at bounding box center [50, 188] width 33 height 33
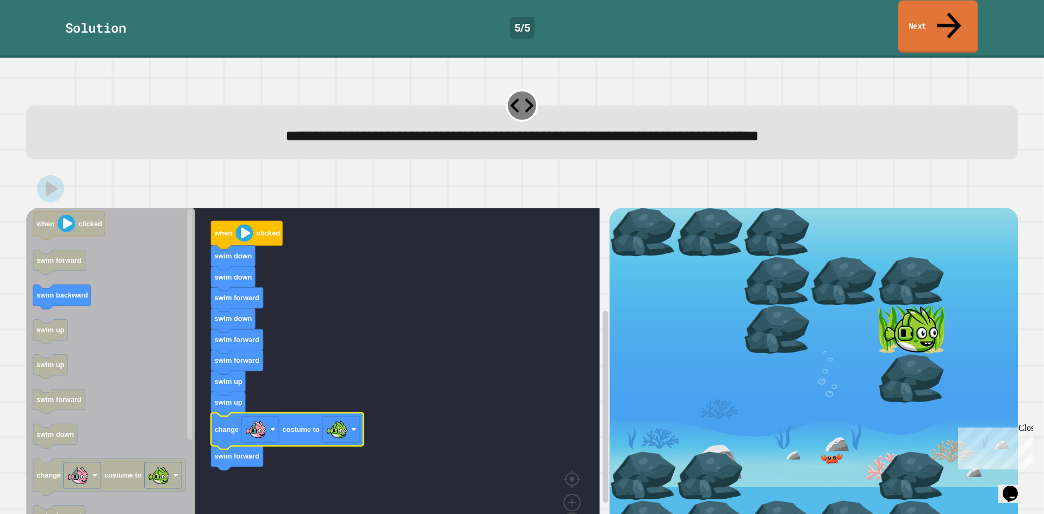
click at [932, 9] on link "Next" at bounding box center [937, 27] width 79 height 53
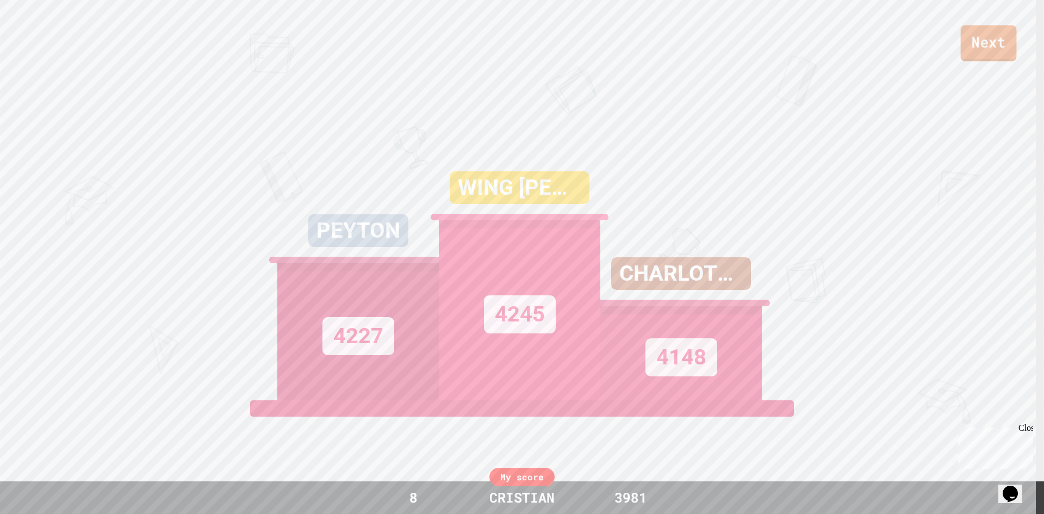
click at [990, 48] on link "Next" at bounding box center [988, 43] width 56 height 36
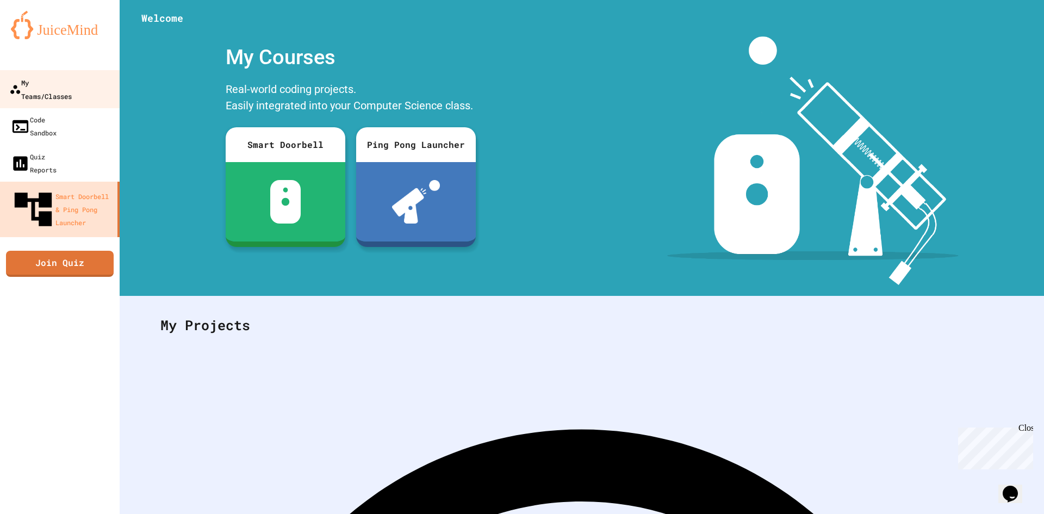
click at [49, 90] on link "My Teams/Classes" at bounding box center [59, 89] width 123 height 38
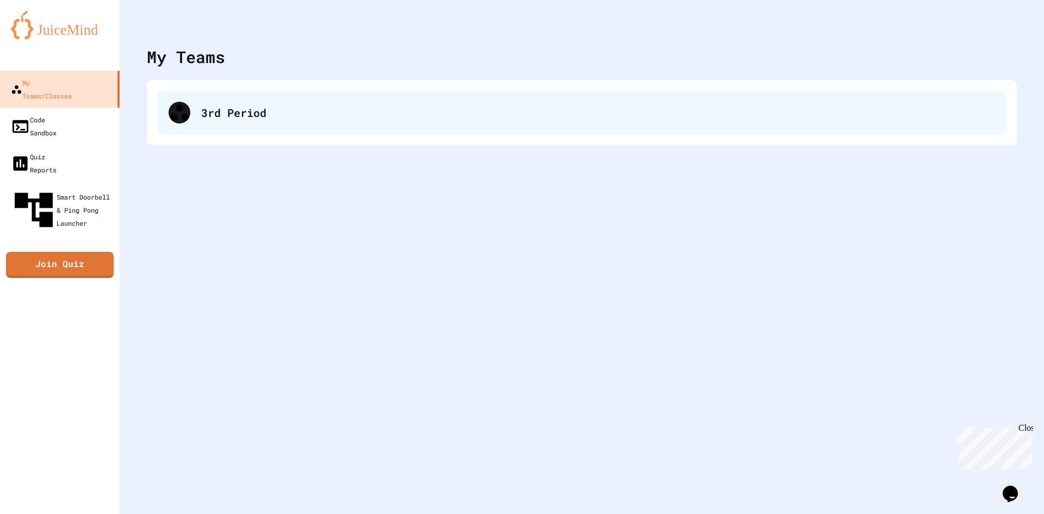
click at [401, 128] on div "3rd Period" at bounding box center [582, 112] width 848 height 43
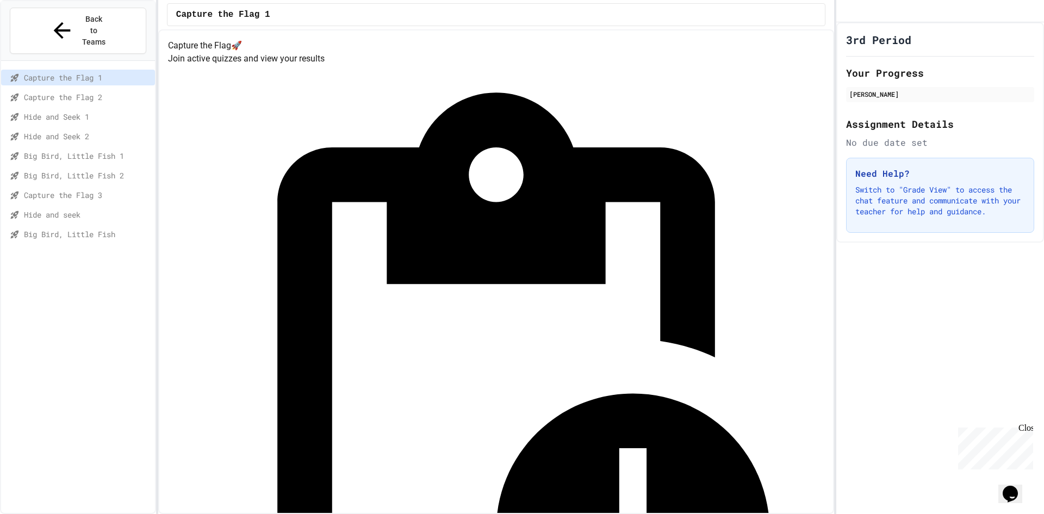
click at [41, 228] on span "Big Bird, Little Fish" at bounding box center [87, 233] width 127 height 11
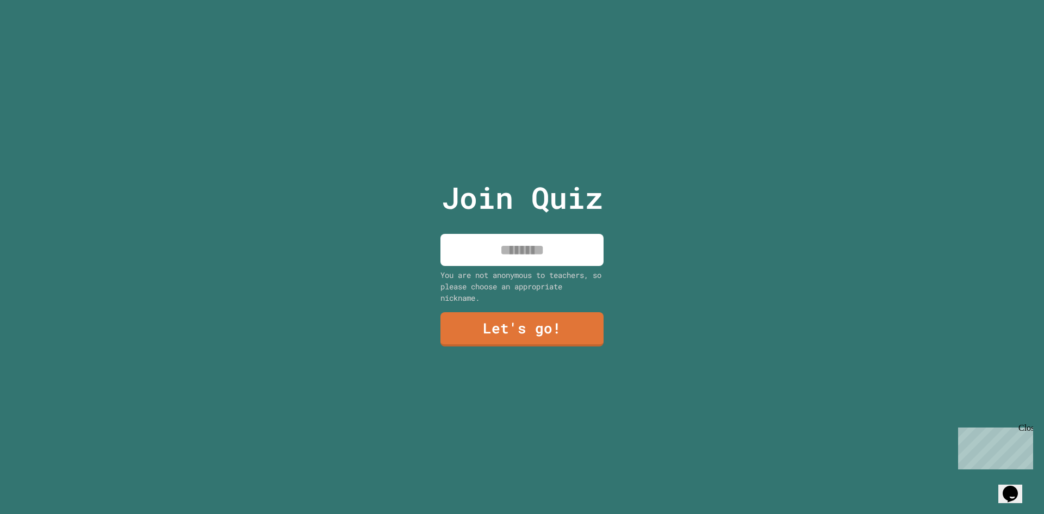
click at [508, 239] on input at bounding box center [521, 250] width 163 height 32
type input "********"
click at [510, 334] on link "Let's go!" at bounding box center [521, 328] width 158 height 36
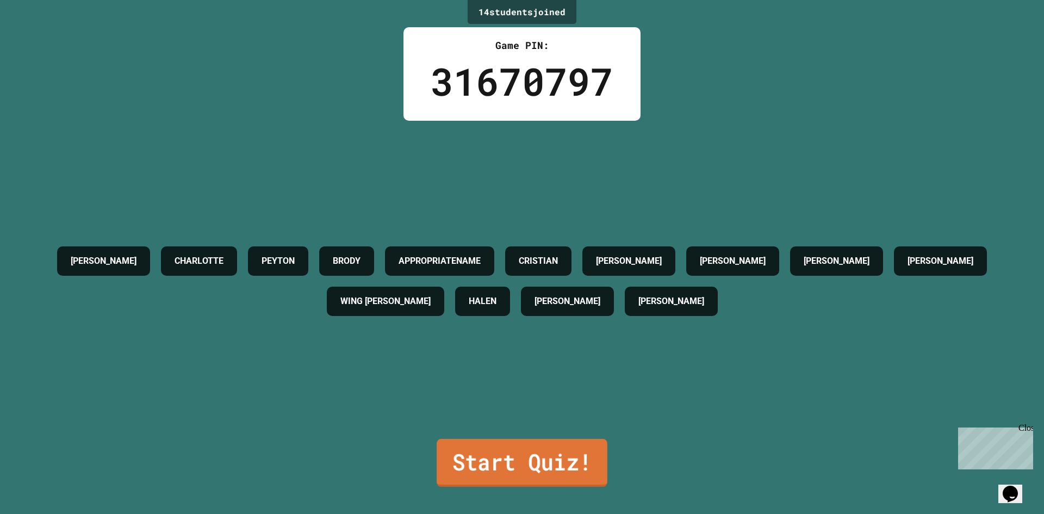
click at [553, 457] on link "Start Quiz!" at bounding box center [521, 463] width 171 height 48
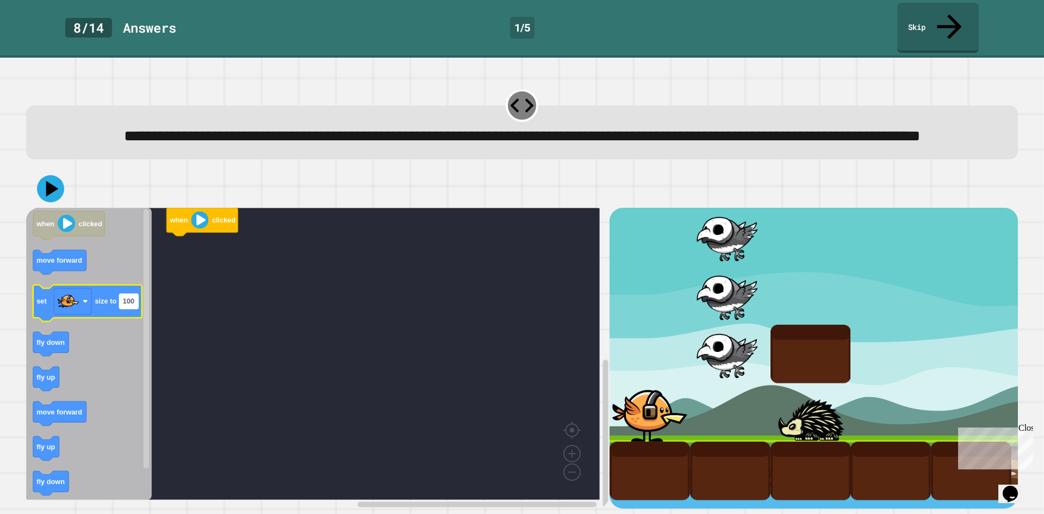
click at [137, 304] on rect "Blockly Workspace" at bounding box center [128, 301] width 19 height 15
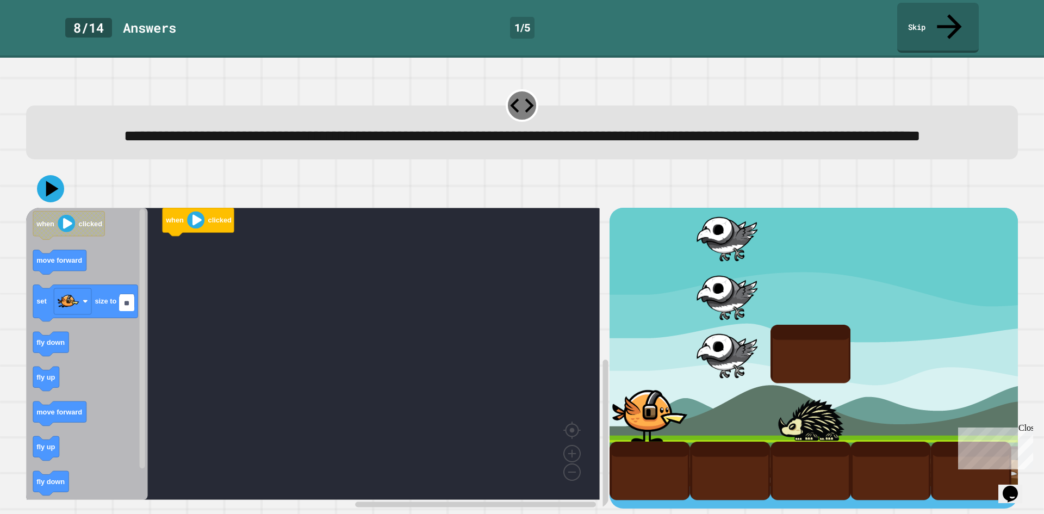
type input "***"
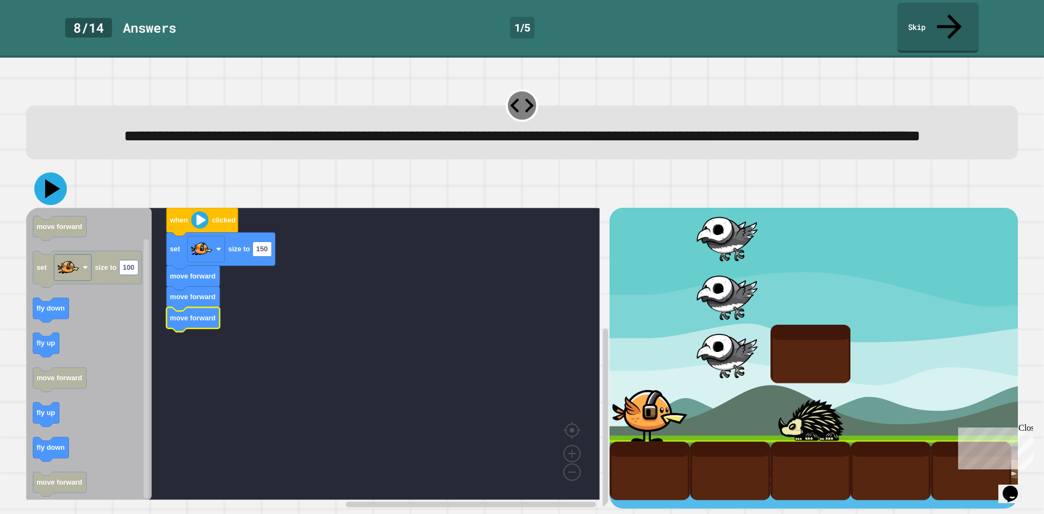
click at [45, 191] on icon at bounding box center [50, 188] width 33 height 33
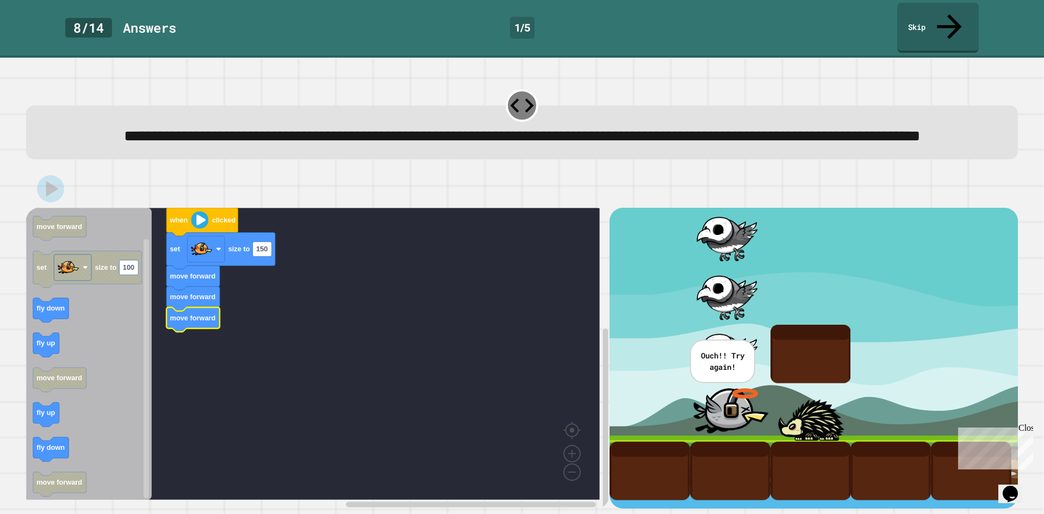
click at [355, 78] on div "**********" at bounding box center [522, 121] width 1002 height 86
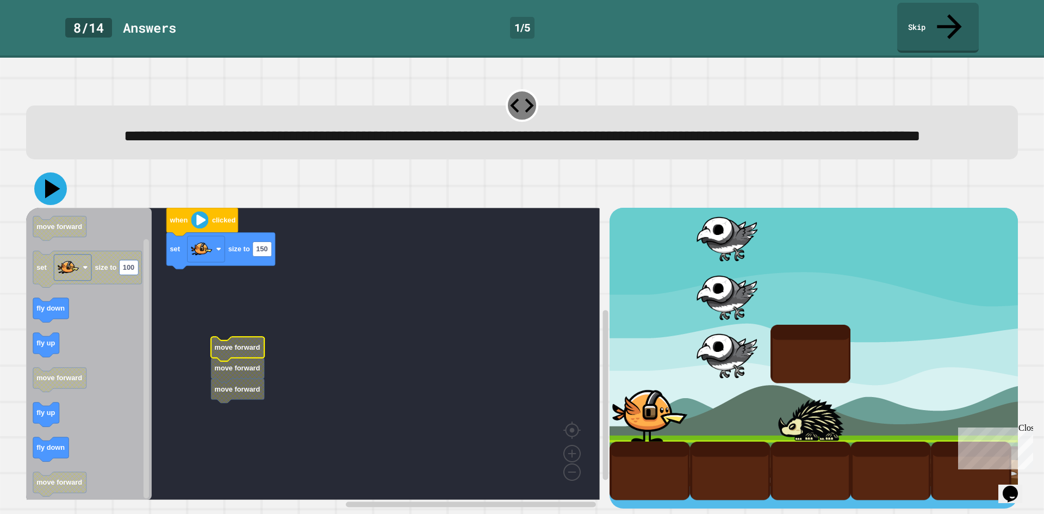
click at [51, 193] on icon at bounding box center [52, 188] width 15 height 19
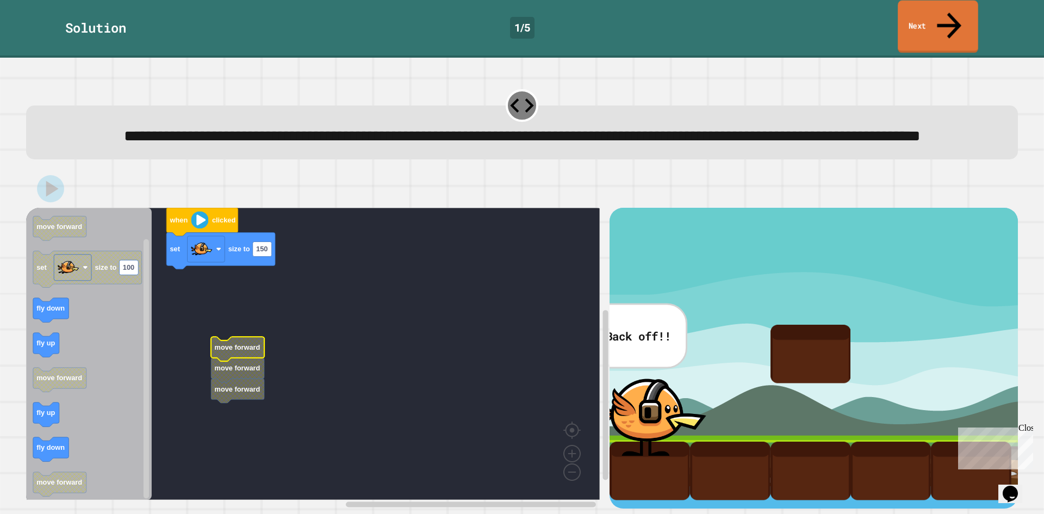
click at [921, 4] on link "Next" at bounding box center [937, 27] width 80 height 53
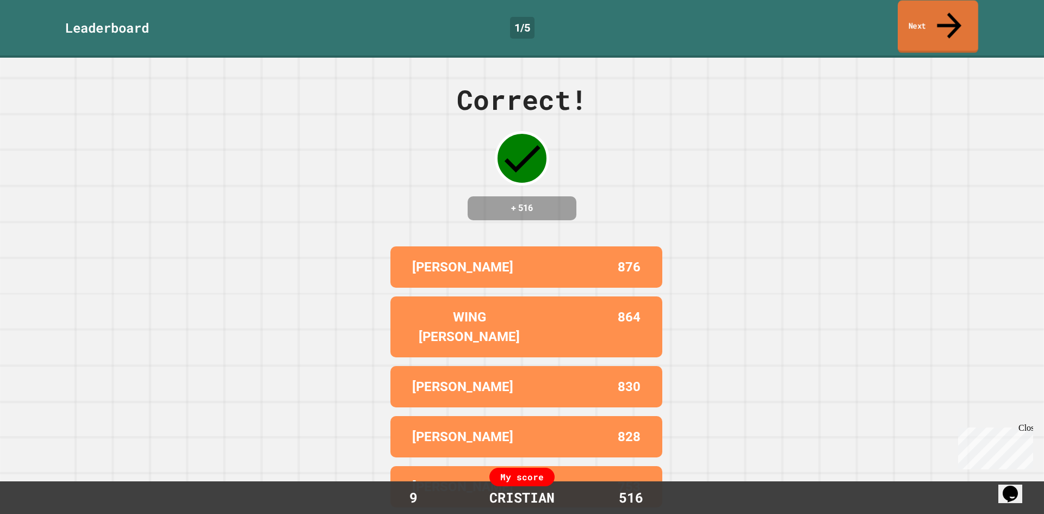
click at [936, 1] on link "Next" at bounding box center [937, 27] width 80 height 53
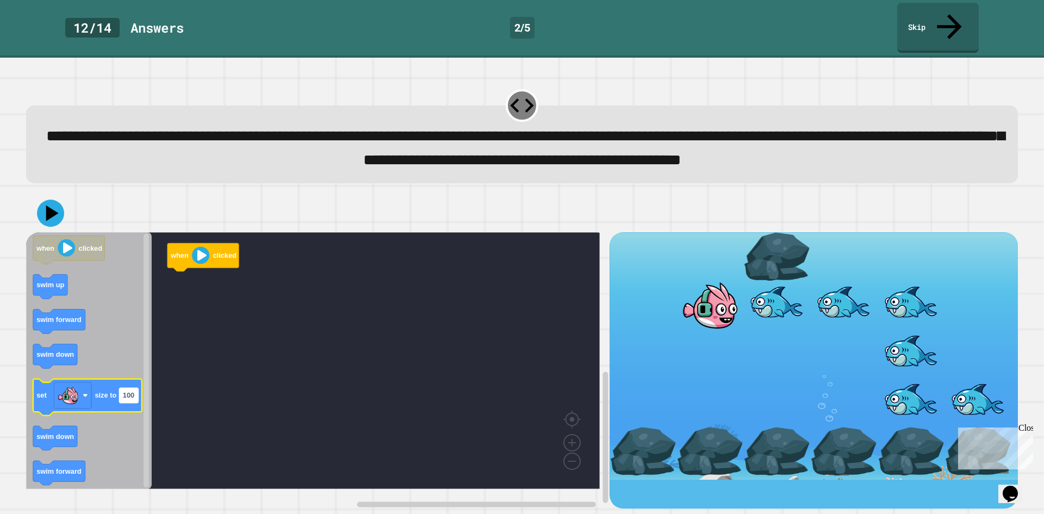
click at [129, 398] on text "100" at bounding box center [128, 395] width 11 height 8
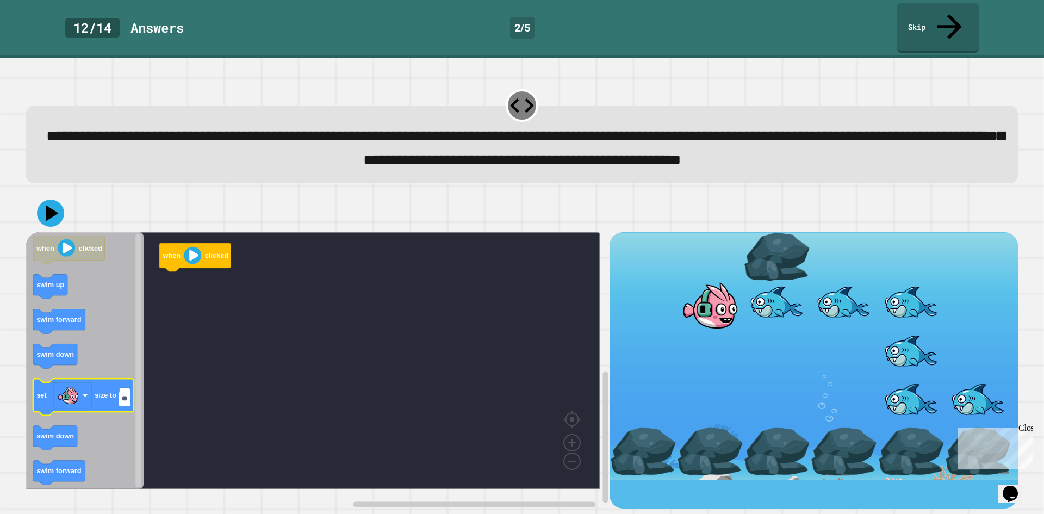
type input "***"
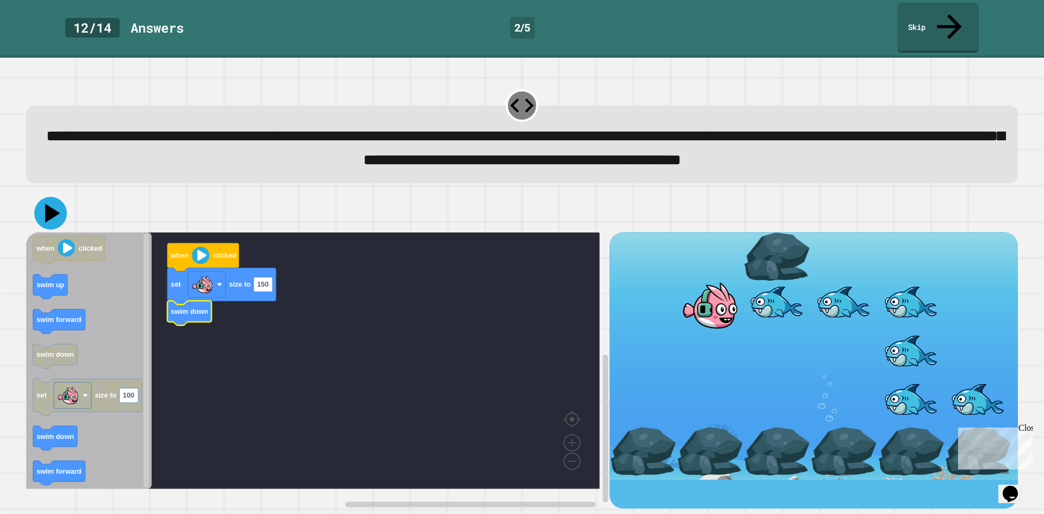
click at [48, 217] on icon at bounding box center [52, 212] width 15 height 19
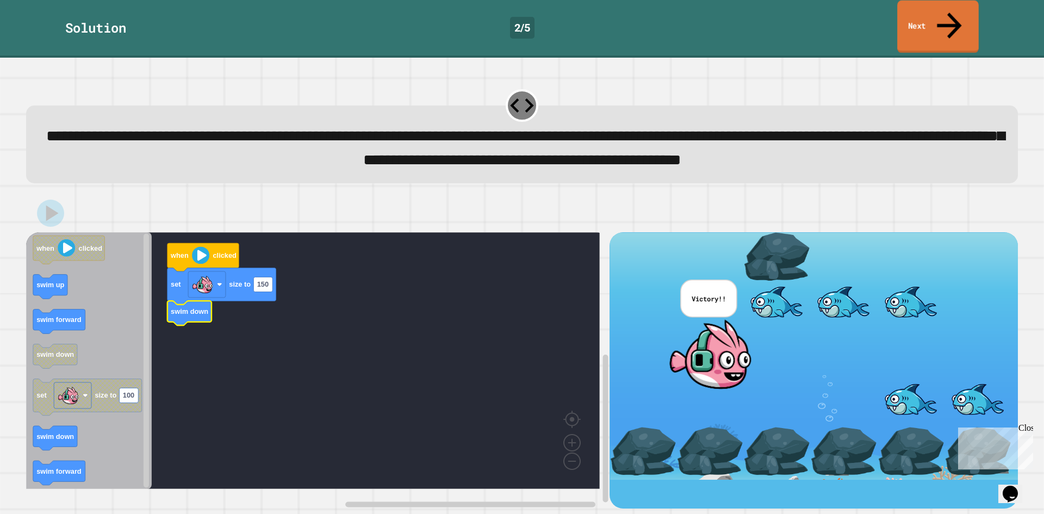
click at [941, 16] on link "Next" at bounding box center [938, 27] width 82 height 53
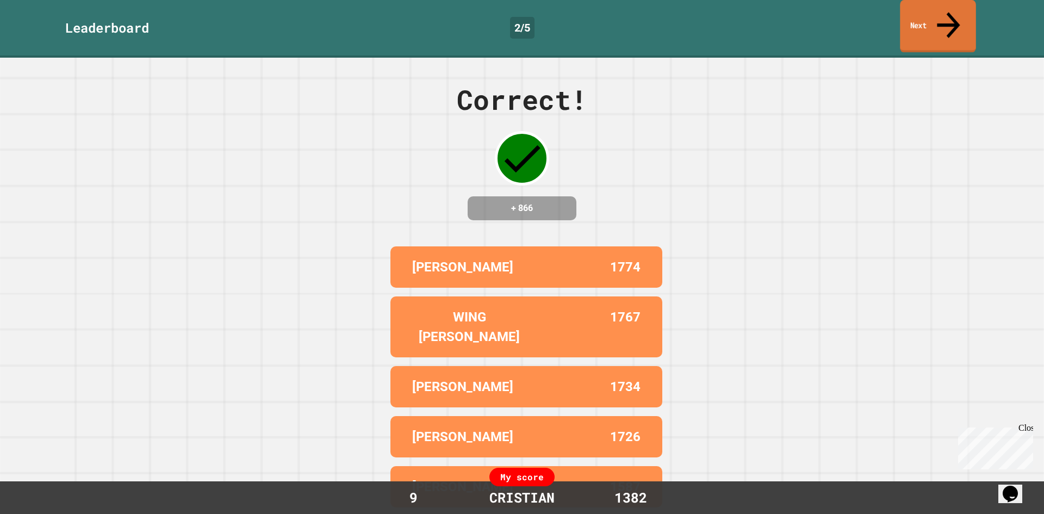
click at [958, 9] on link "Next" at bounding box center [938, 26] width 76 height 53
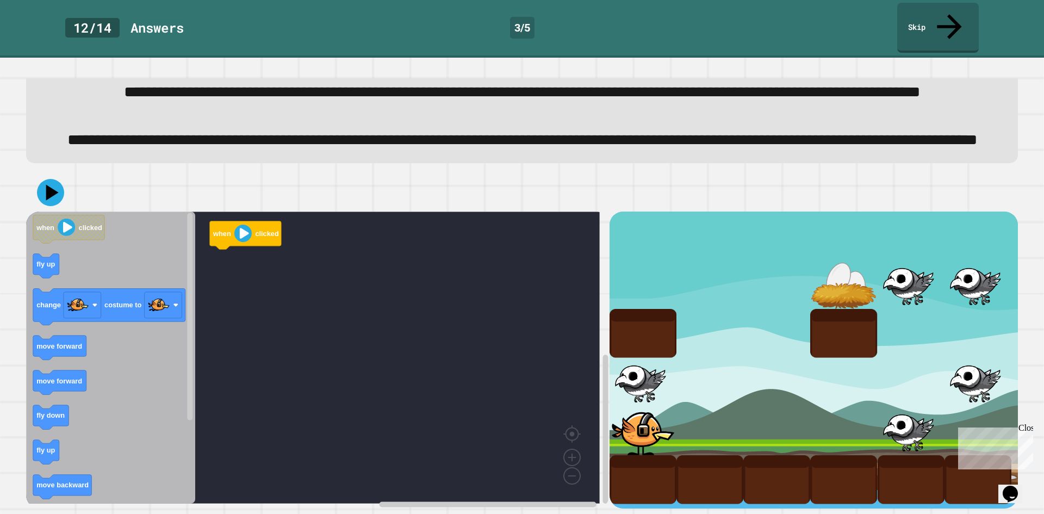
scroll to position [54, 0]
click at [149, 308] on image "Blockly Workspace" at bounding box center [159, 305] width 22 height 22
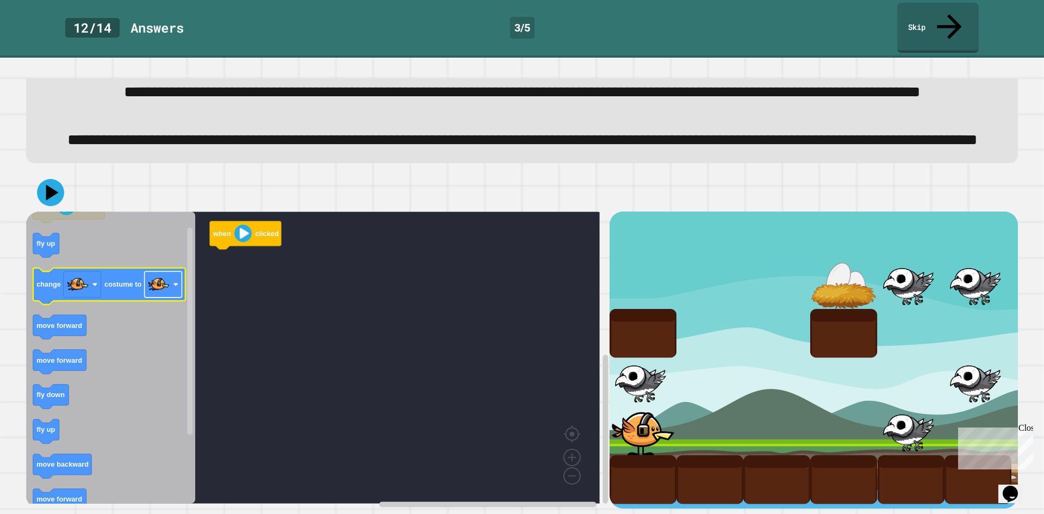
click at [152, 295] on image "Blockly Workspace" at bounding box center [159, 284] width 22 height 22
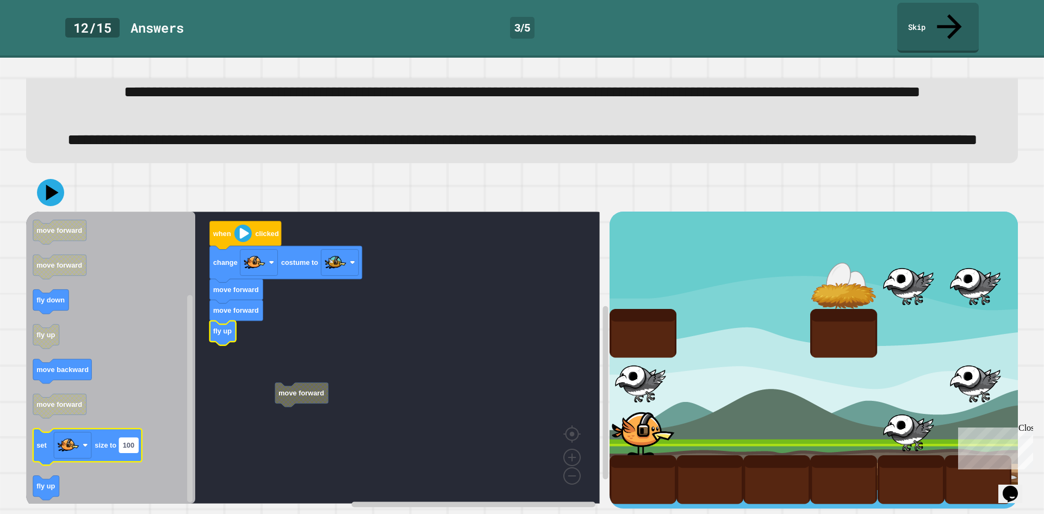
click at [135, 453] on rect "Blockly Workspace" at bounding box center [128, 445] width 19 height 15
type input "**"
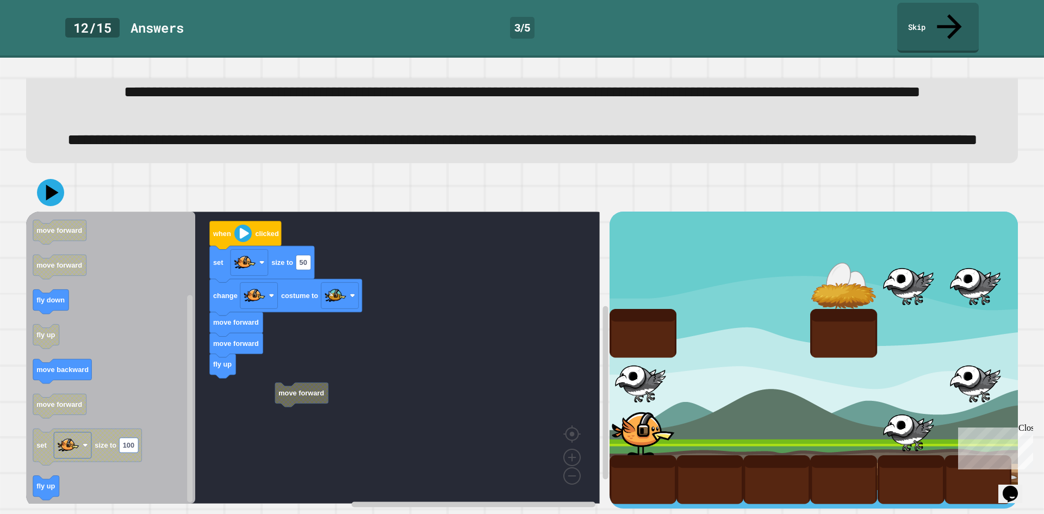
click at [118, 349] on icon "Blockly Workspace" at bounding box center [110, 357] width 169 height 292
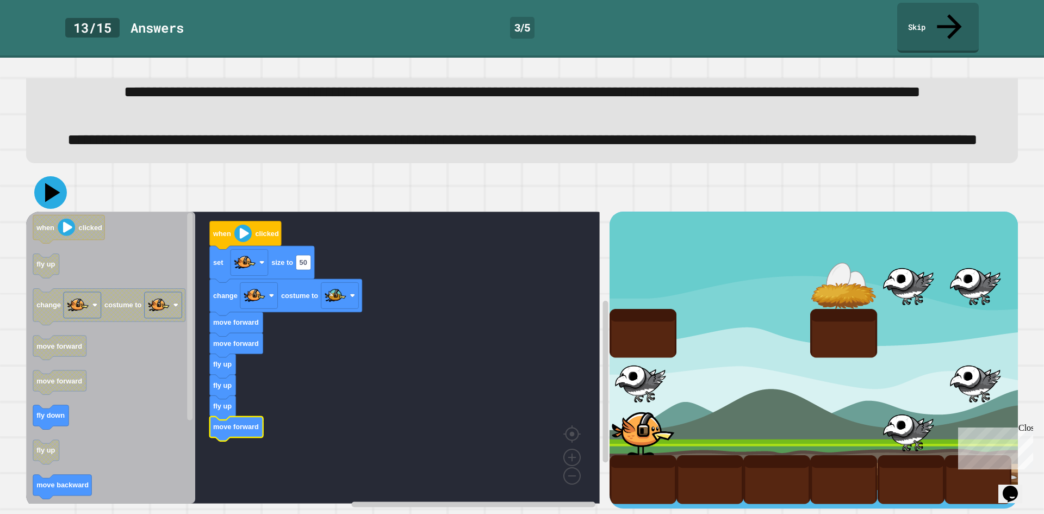
click at [41, 209] on icon at bounding box center [50, 192] width 33 height 33
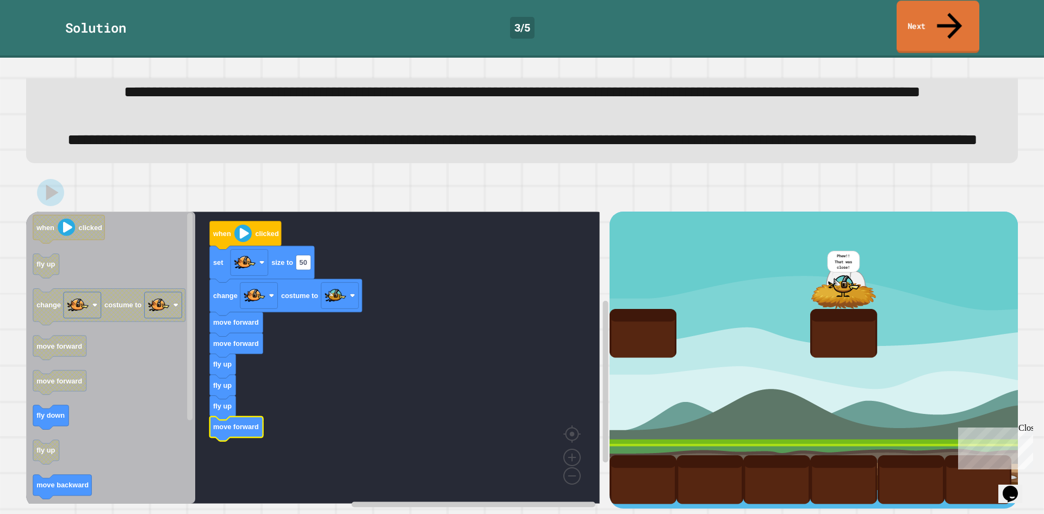
click at [915, 20] on link "Next" at bounding box center [937, 27] width 83 height 53
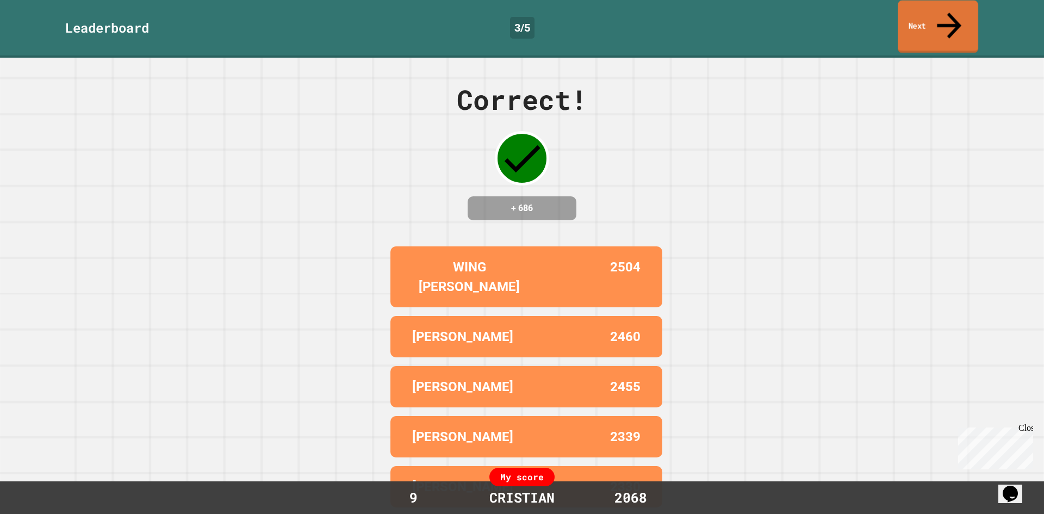
click at [949, 16] on icon at bounding box center [949, 25] width 36 height 39
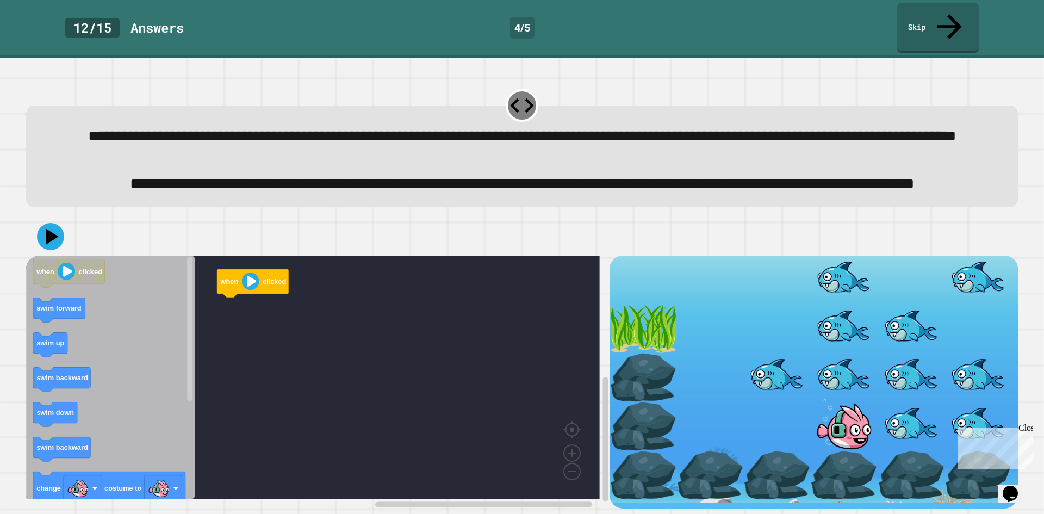
scroll to position [37, 0]
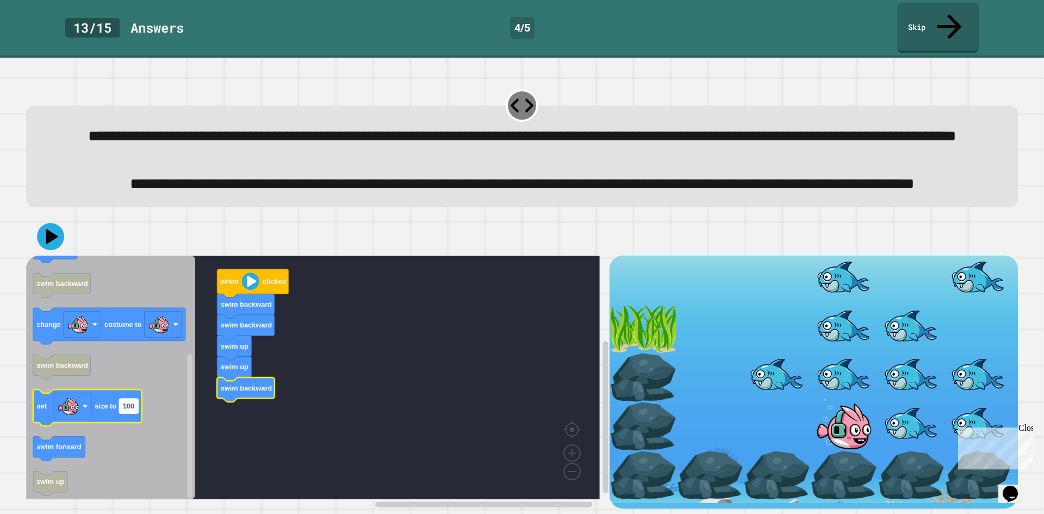
click at [129, 403] on text "100" at bounding box center [128, 406] width 11 height 8
type input "**"
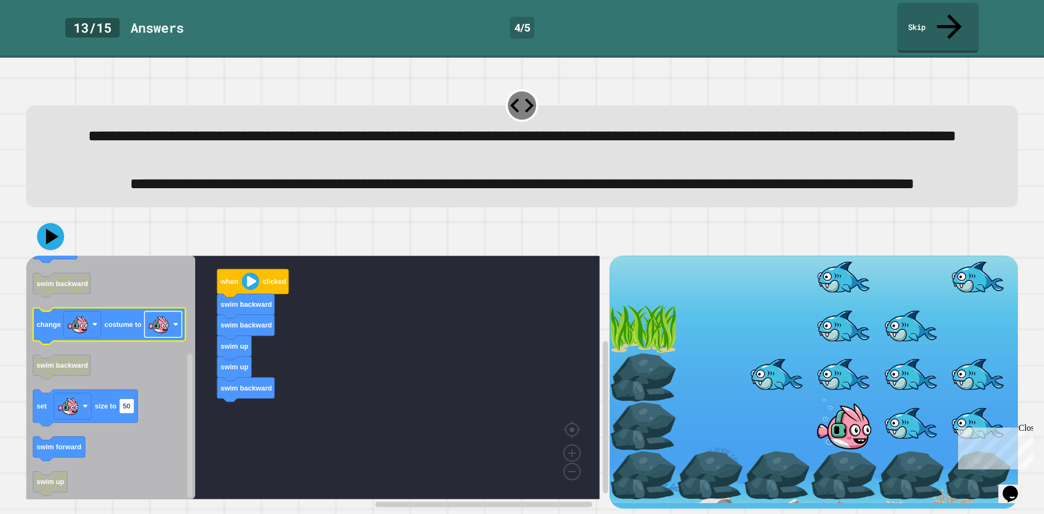
click at [176, 322] on image "Blockly Workspace" at bounding box center [175, 324] width 5 height 5
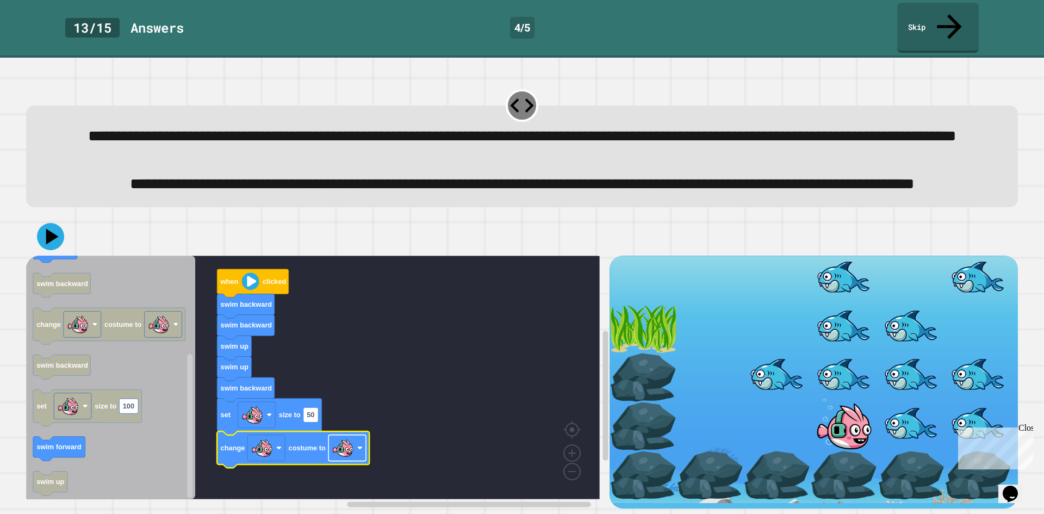
click at [355, 447] on rect "Blockly Workspace" at bounding box center [347, 448] width 38 height 26
click at [60, 232] on icon at bounding box center [50, 236] width 30 height 30
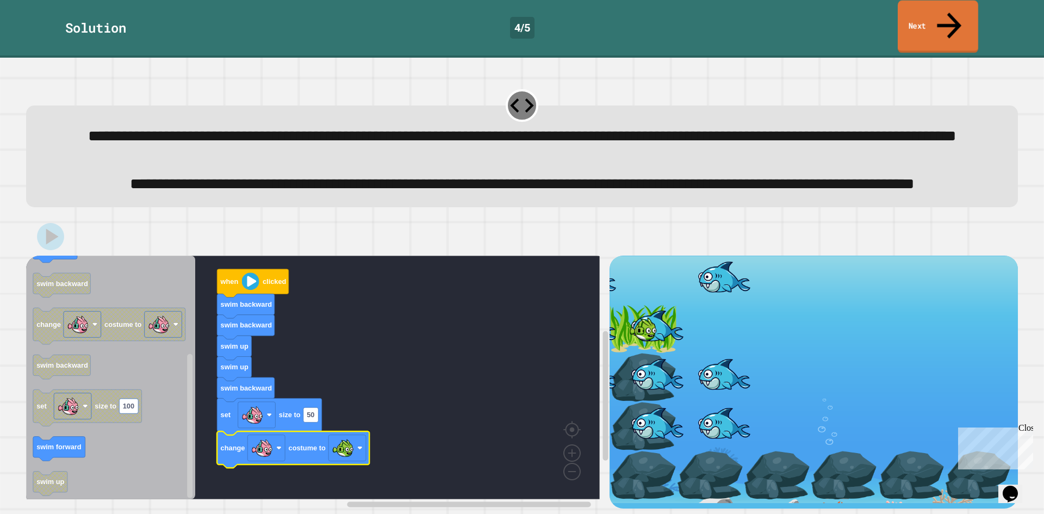
click at [969, 6] on link "Next" at bounding box center [937, 27] width 80 height 53
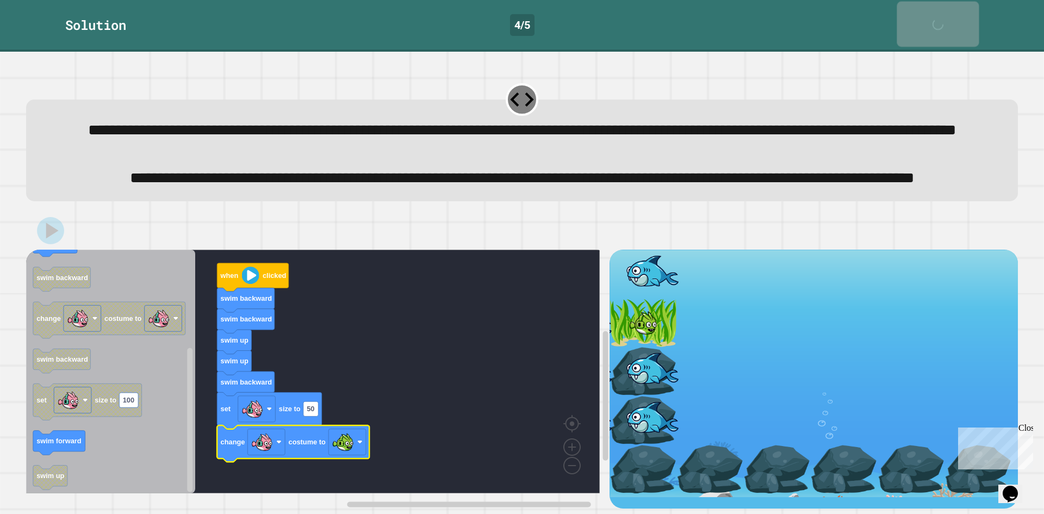
scroll to position [36, 0]
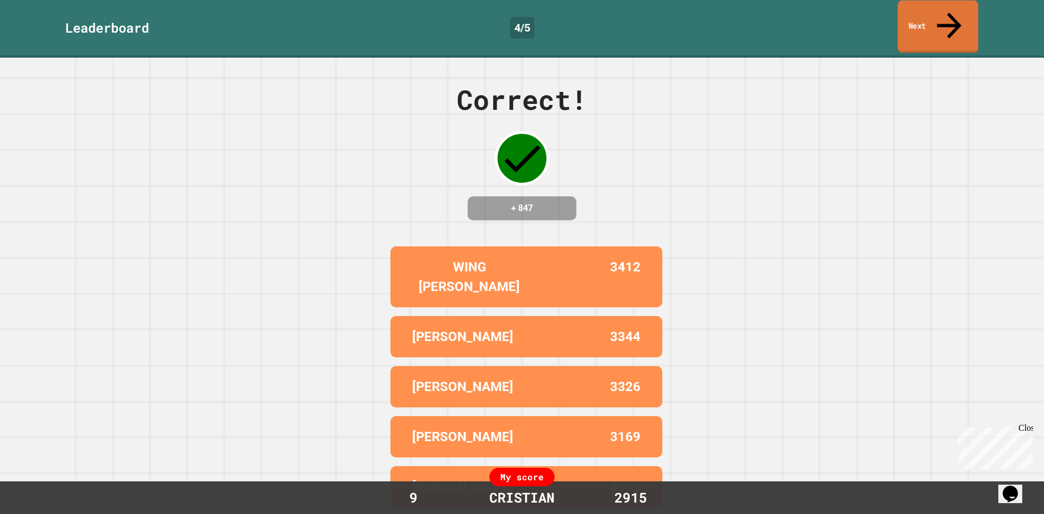
click at [957, 2] on link "Next" at bounding box center [937, 27] width 80 height 53
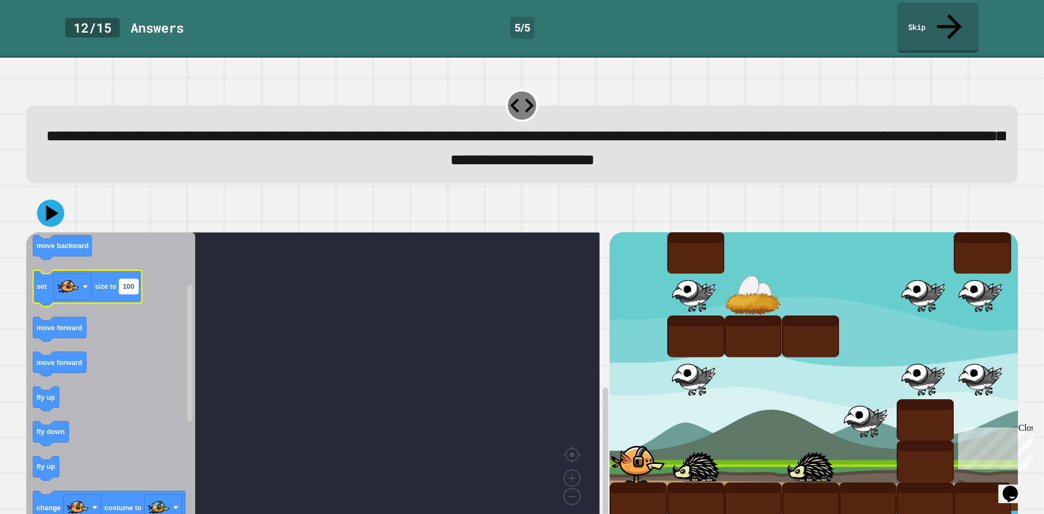
click at [129, 282] on text "100" at bounding box center [128, 286] width 11 height 8
type input "**"
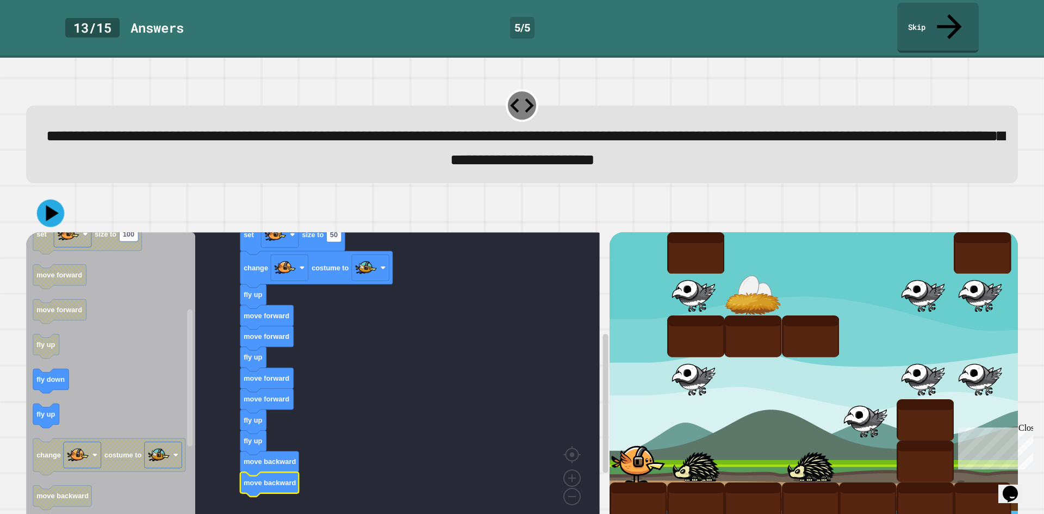
click at [55, 199] on icon at bounding box center [51, 213] width 28 height 28
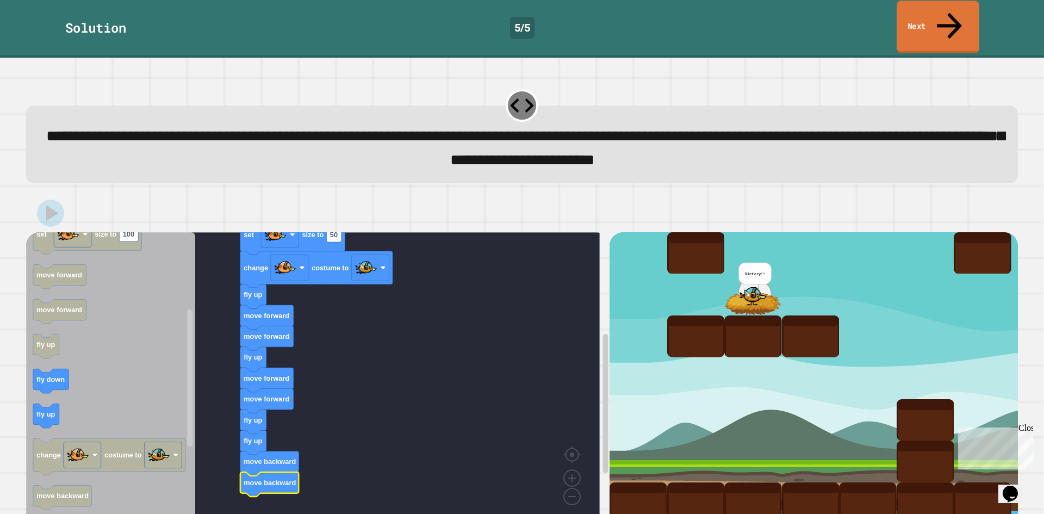
click at [921, 11] on link "Next" at bounding box center [937, 27] width 83 height 53
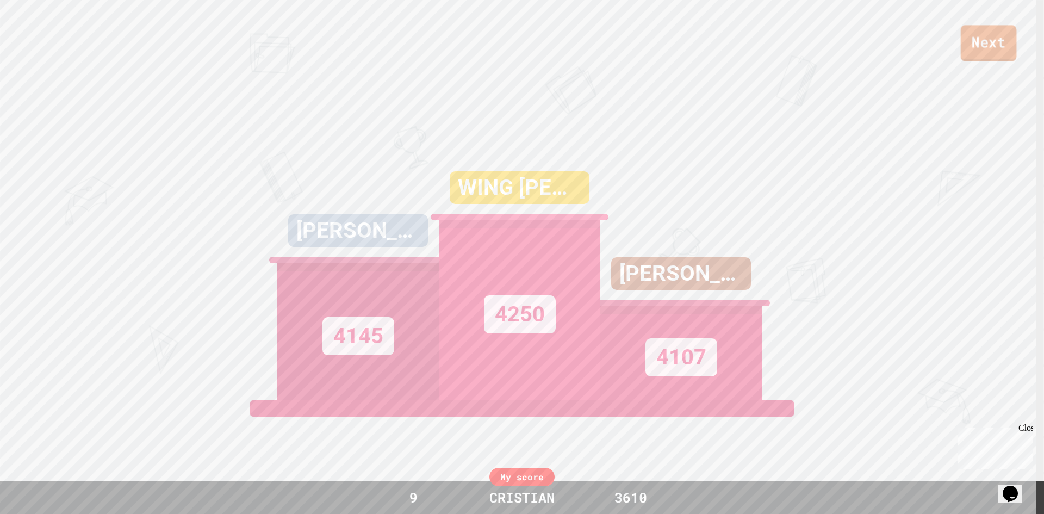
click at [989, 52] on link "Next" at bounding box center [988, 43] width 56 height 36
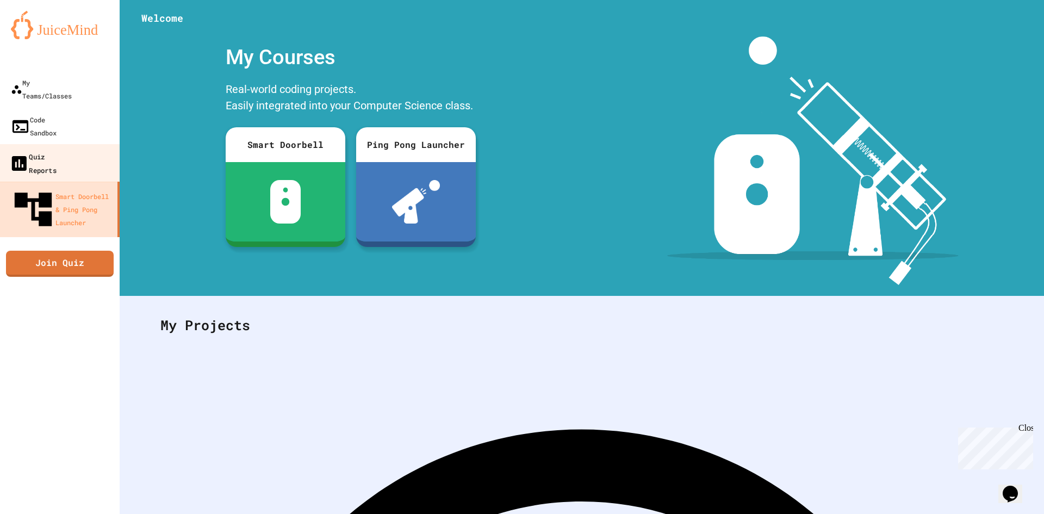
click at [24, 149] on div "Quiz Reports" at bounding box center [32, 162] width 47 height 27
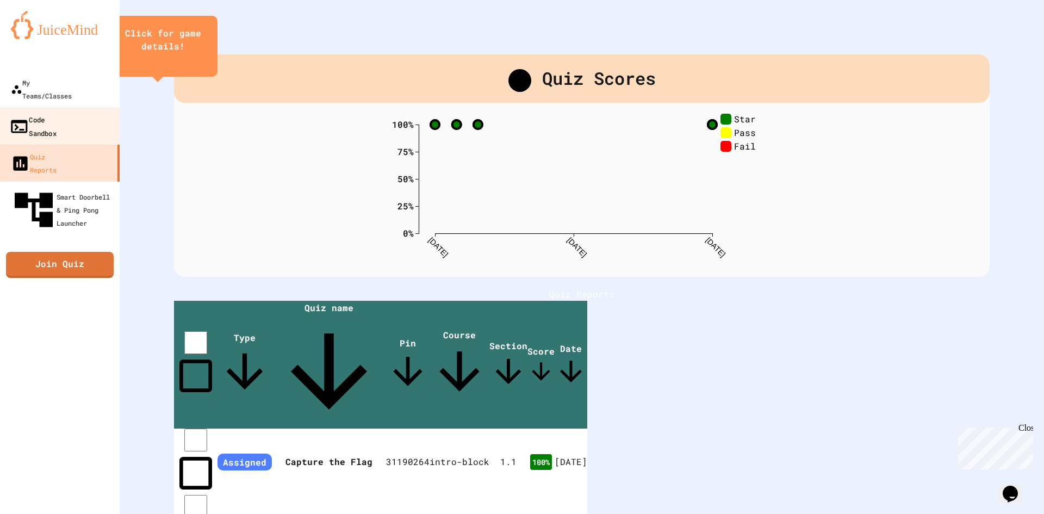
click at [27, 113] on div "Code Sandbox" at bounding box center [32, 126] width 47 height 27
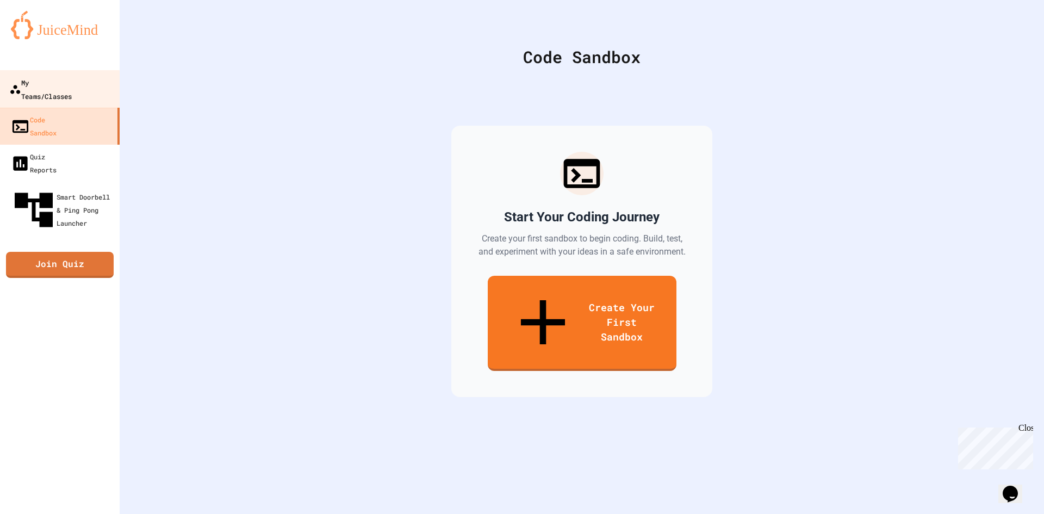
click at [46, 87] on div "My Teams/Classes" at bounding box center [40, 89] width 63 height 27
